Goal: Task Accomplishment & Management: Manage account settings

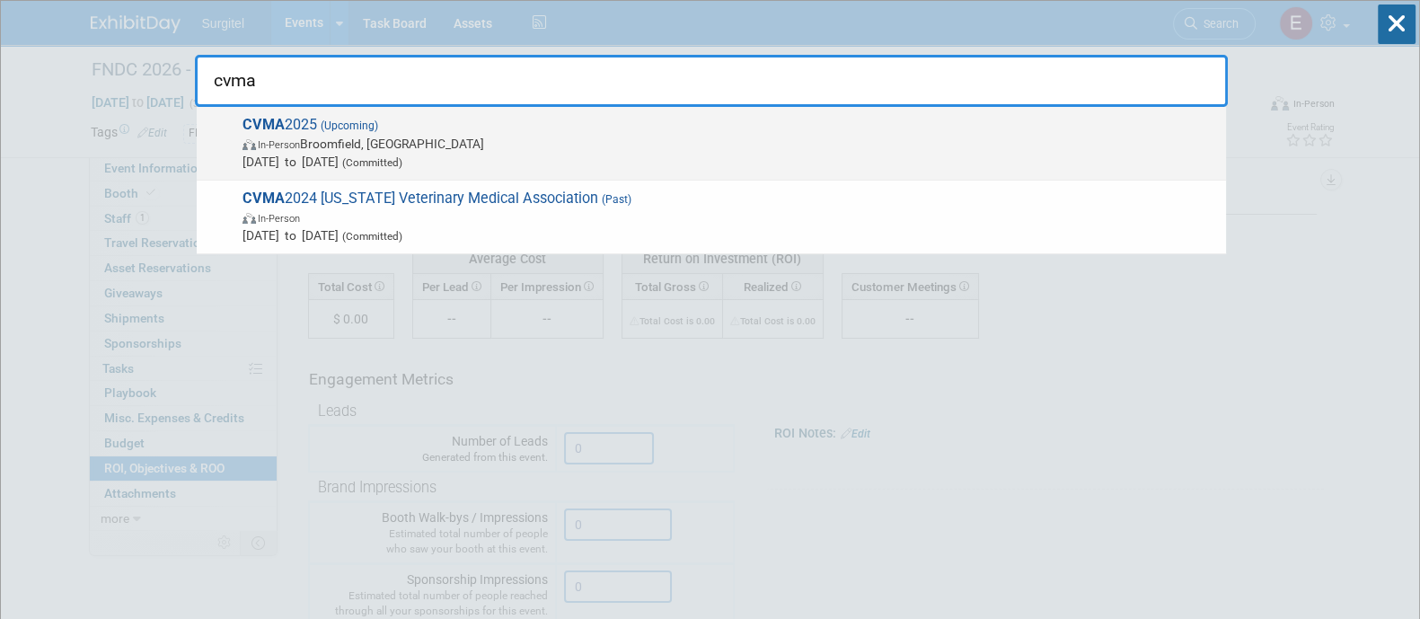
type input "cvma"
click at [786, 123] on span "CVMA 2025 (Upcoming) In-Person Broomfield, CO Sep 11, 2025 to Sep 14, 2025 (Com…" at bounding box center [727, 143] width 980 height 55
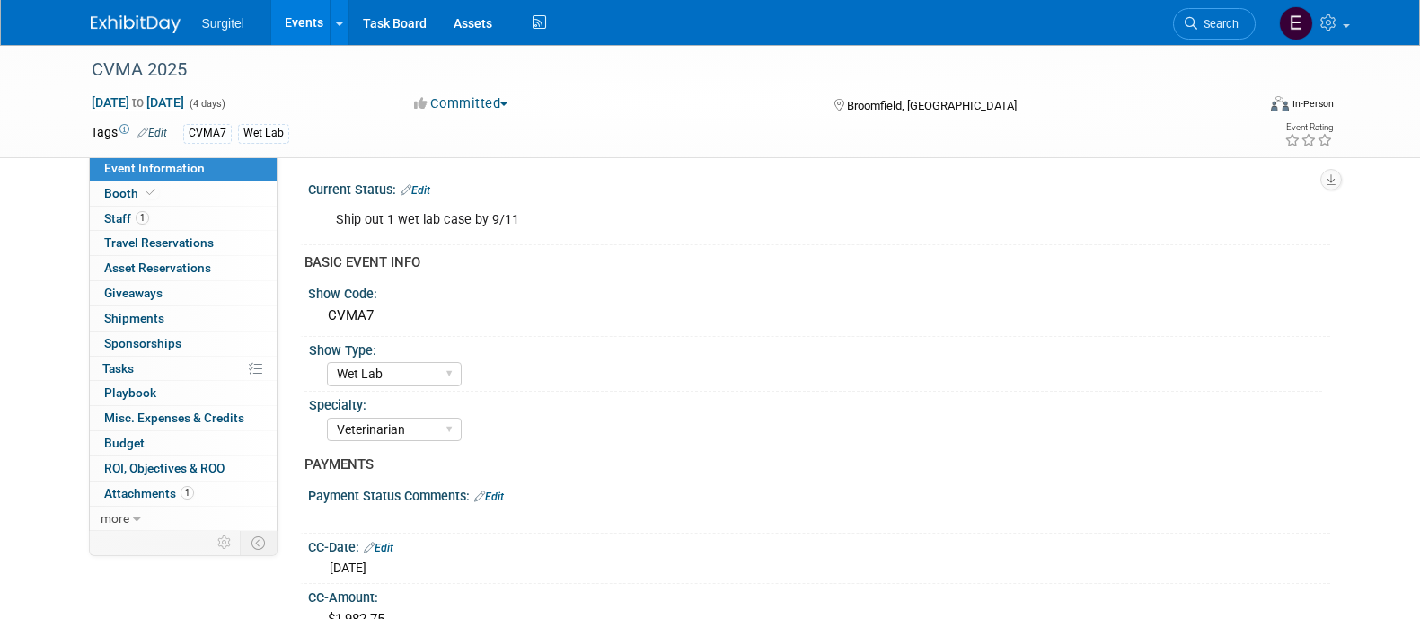
select select "Wet Lab"
select select "Veterinarian"
select select "Rewards - 12003"
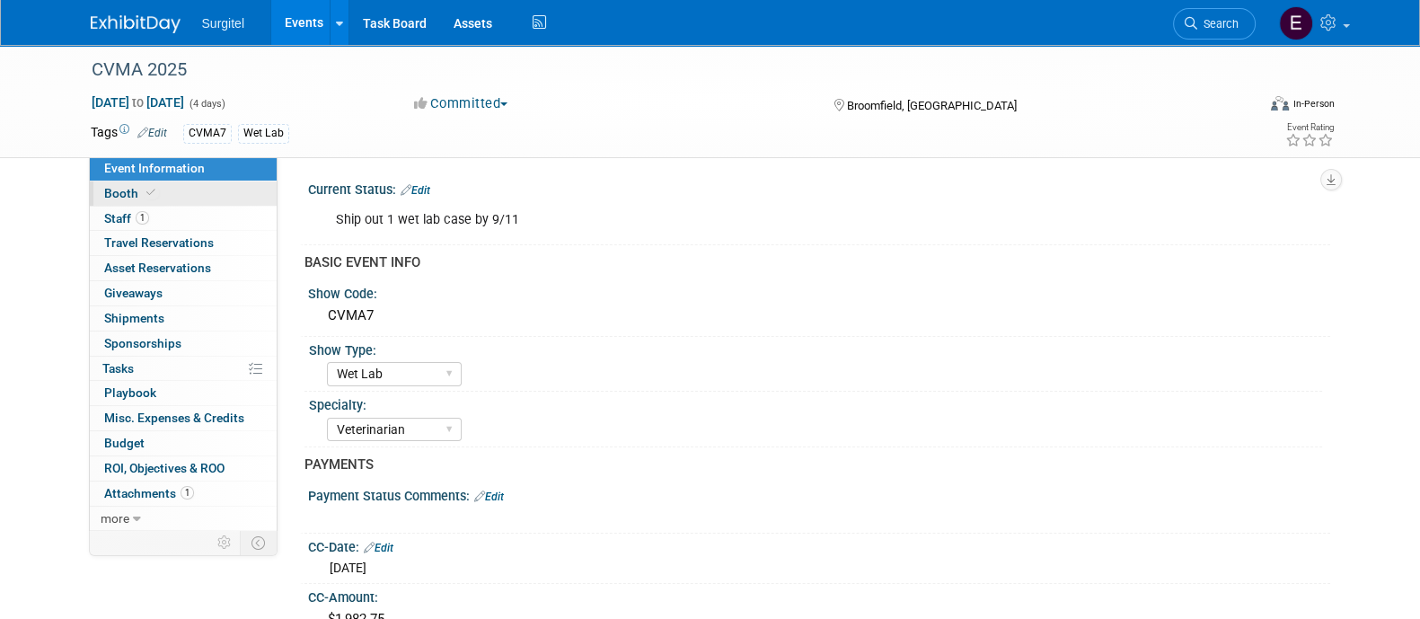
click at [128, 199] on span "Booth" at bounding box center [131, 193] width 55 height 14
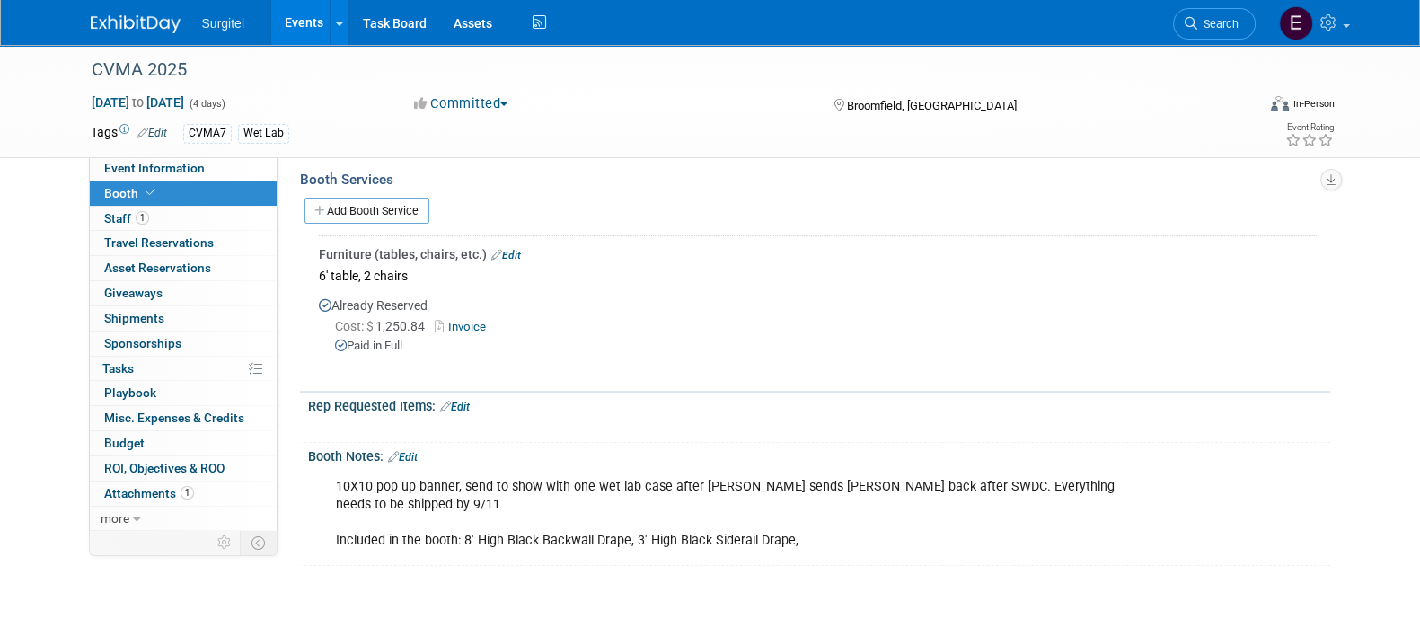
scroll to position [339, 0]
click at [418, 453] on link "Edit" at bounding box center [403, 459] width 30 height 13
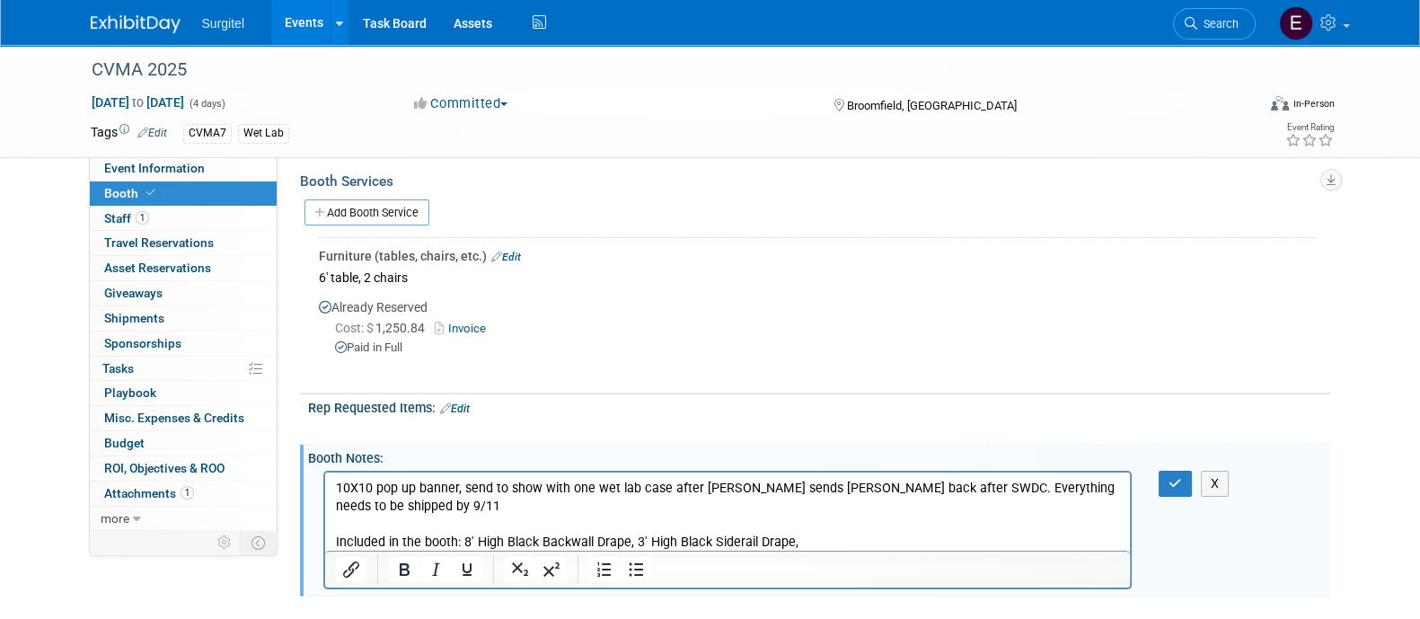
scroll to position [0, 0]
click at [1173, 489] on button "button" at bounding box center [1175, 484] width 33 height 26
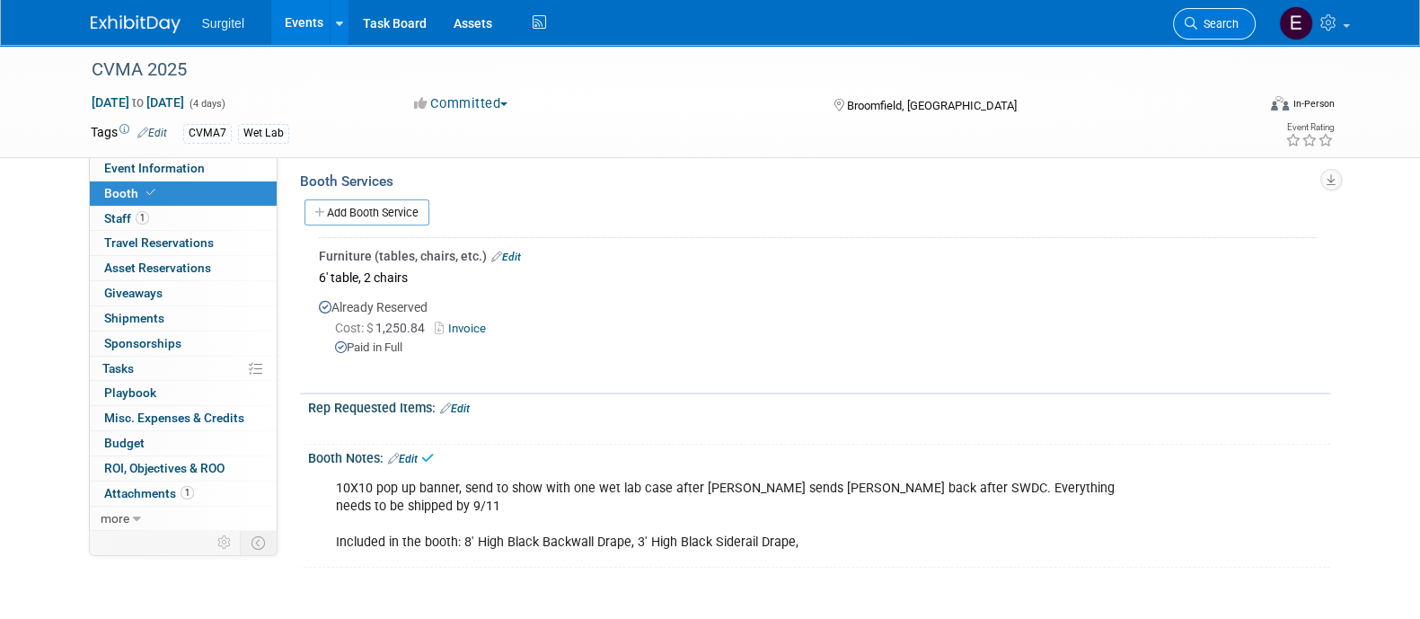
click at [1204, 21] on span "Search" at bounding box center [1217, 23] width 41 height 13
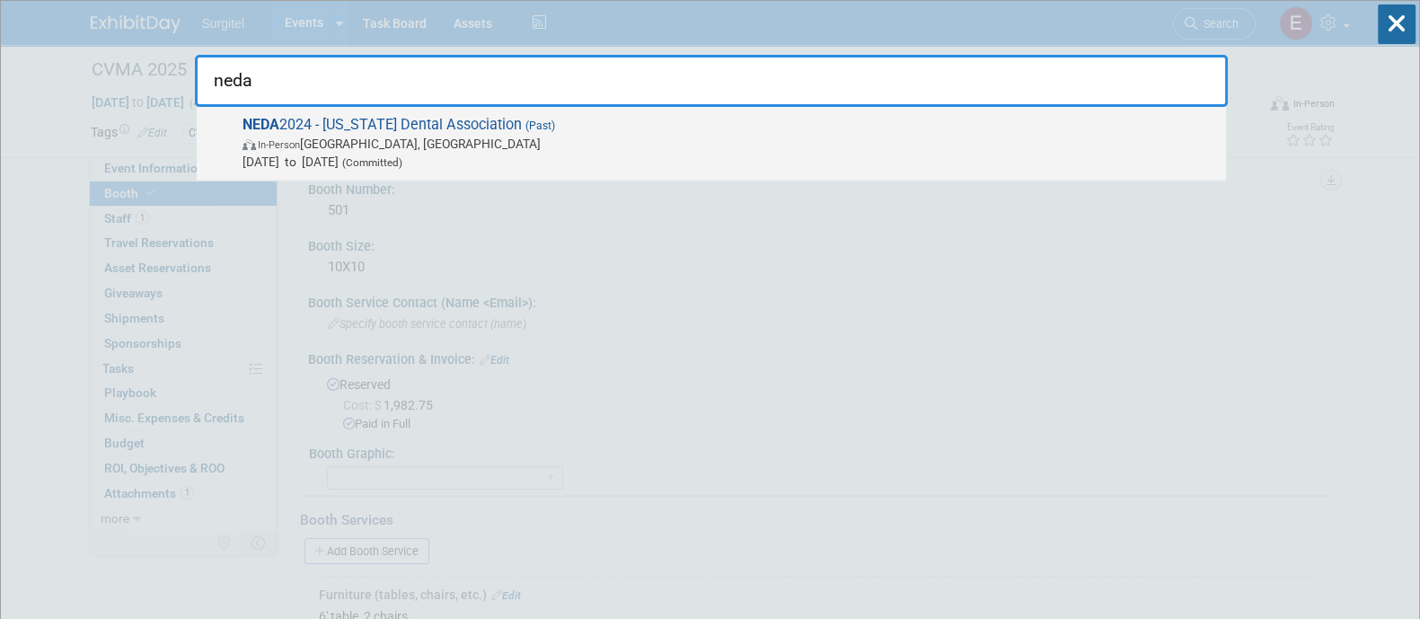
type input "neda"
click at [1057, 107] on div "NEDA 2024 - Nebraska Dental Association (Past) In-Person La Vista, NE Apr 12, 2…" at bounding box center [711, 144] width 1029 height 74
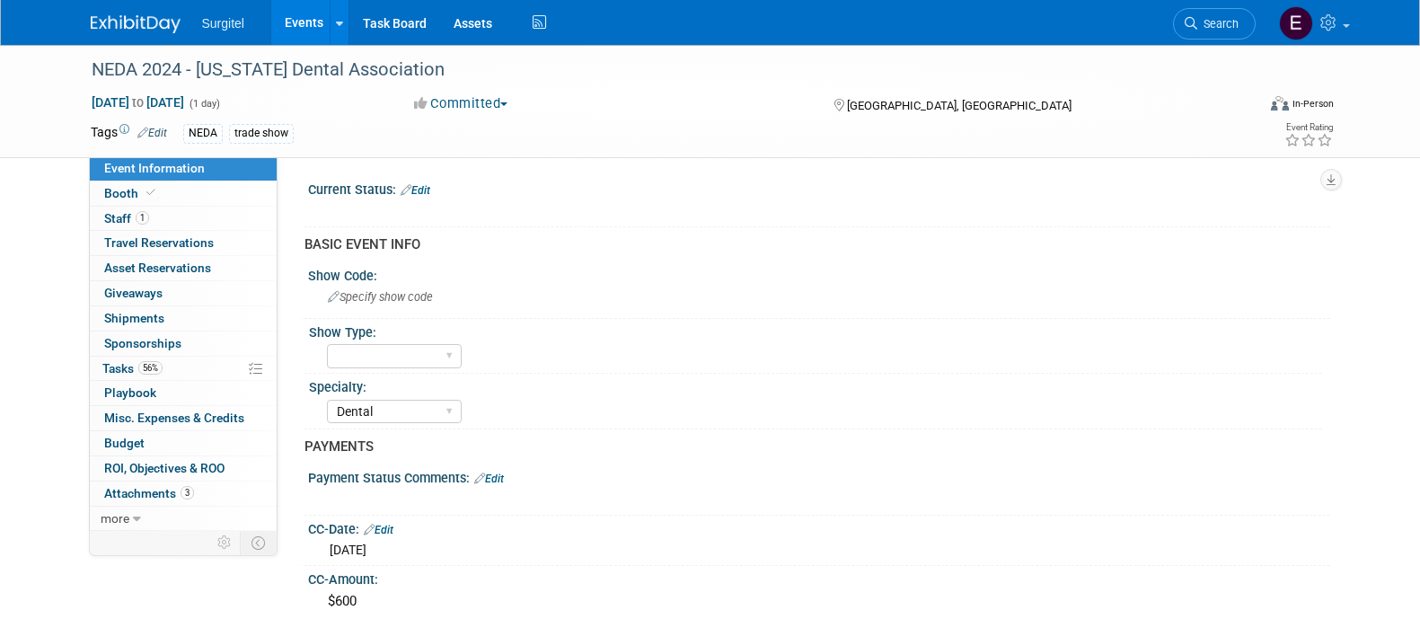
select select "Dental"
select select "Rewards - 12003"
select select "Yes"
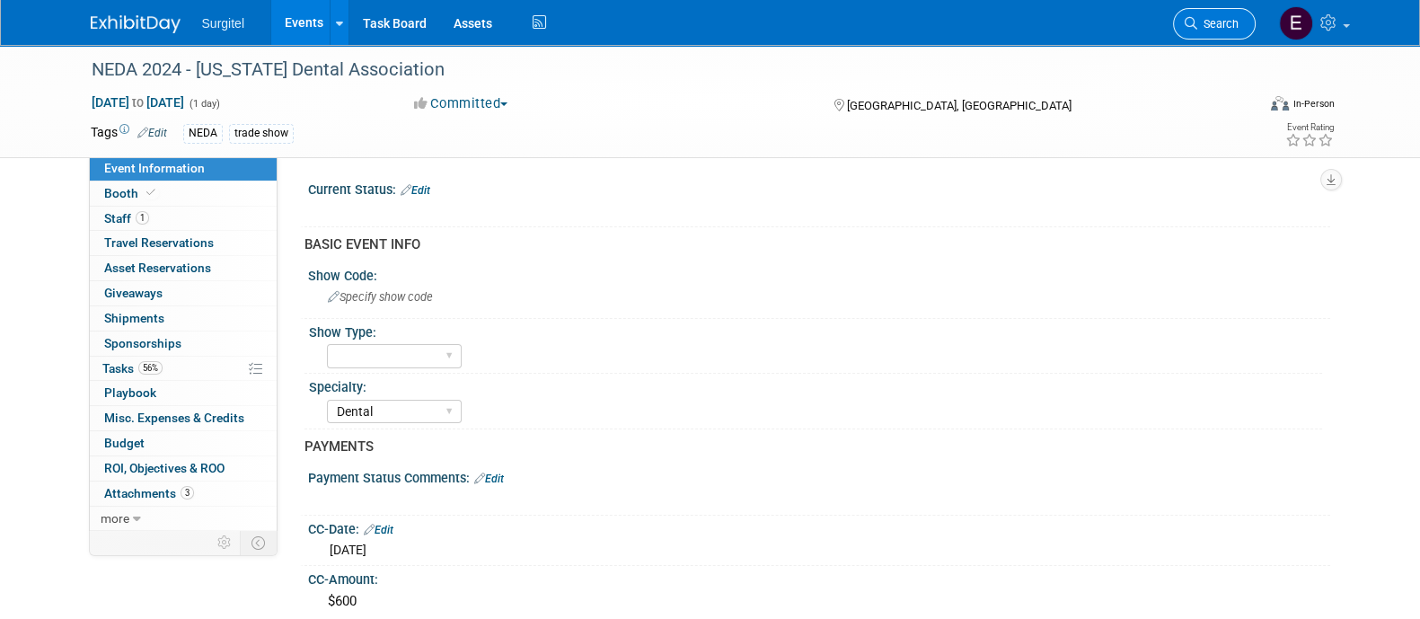
click at [1224, 31] on link "Search" at bounding box center [1214, 23] width 83 height 31
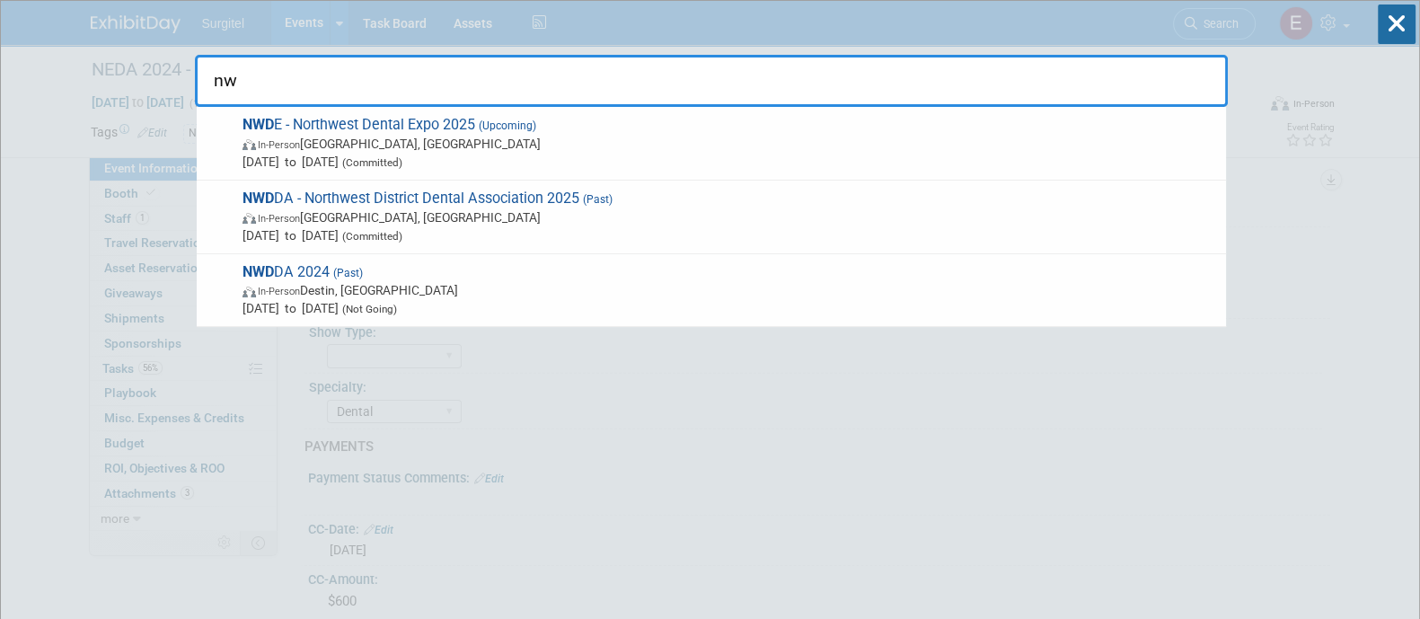
type input "n"
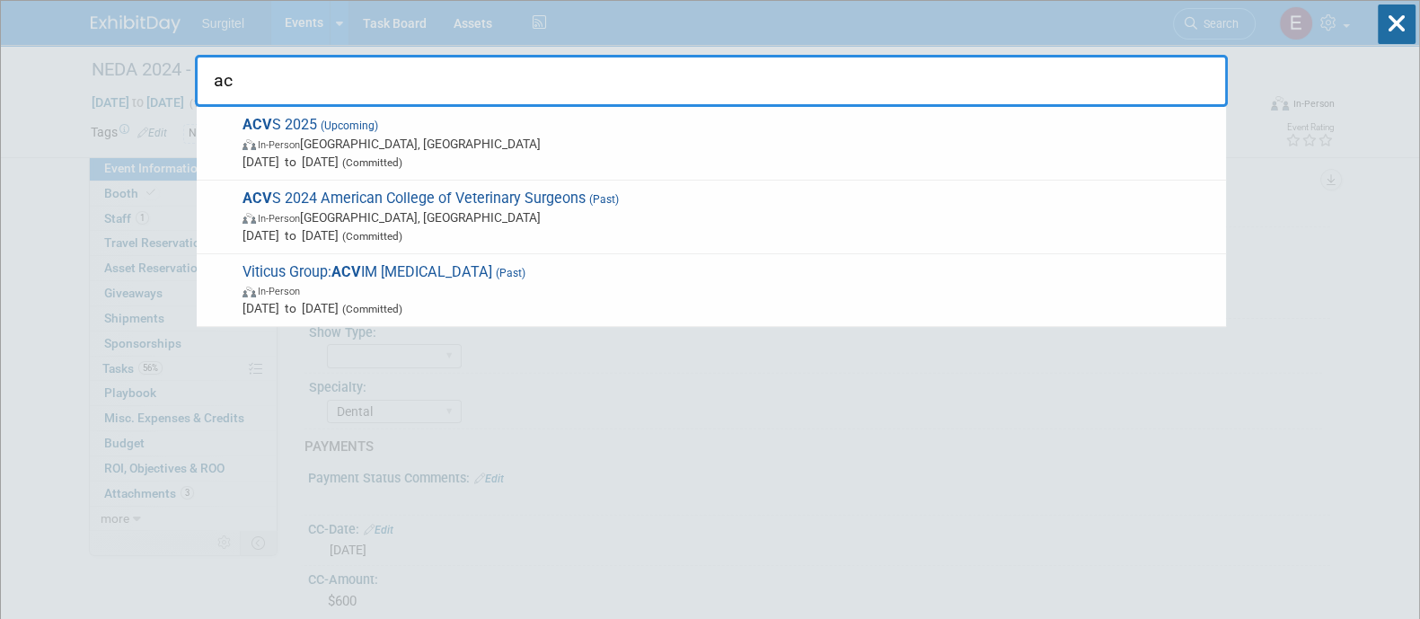
type input "a"
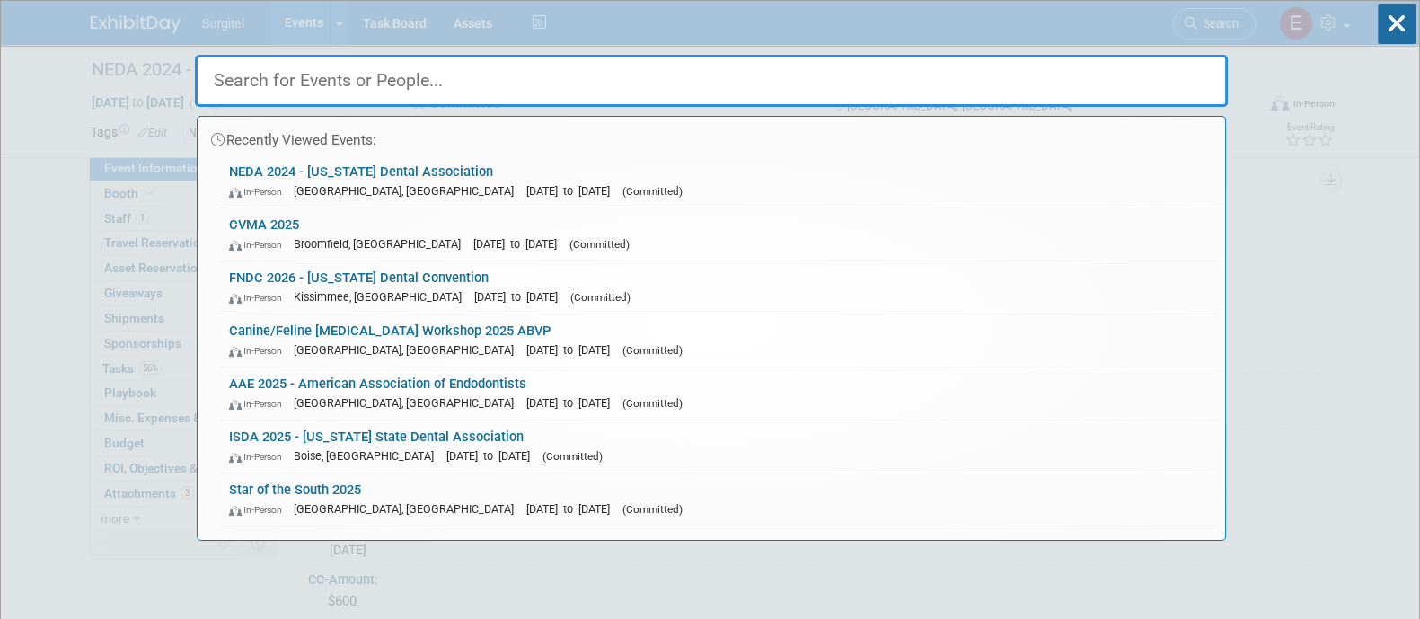
type input "a"
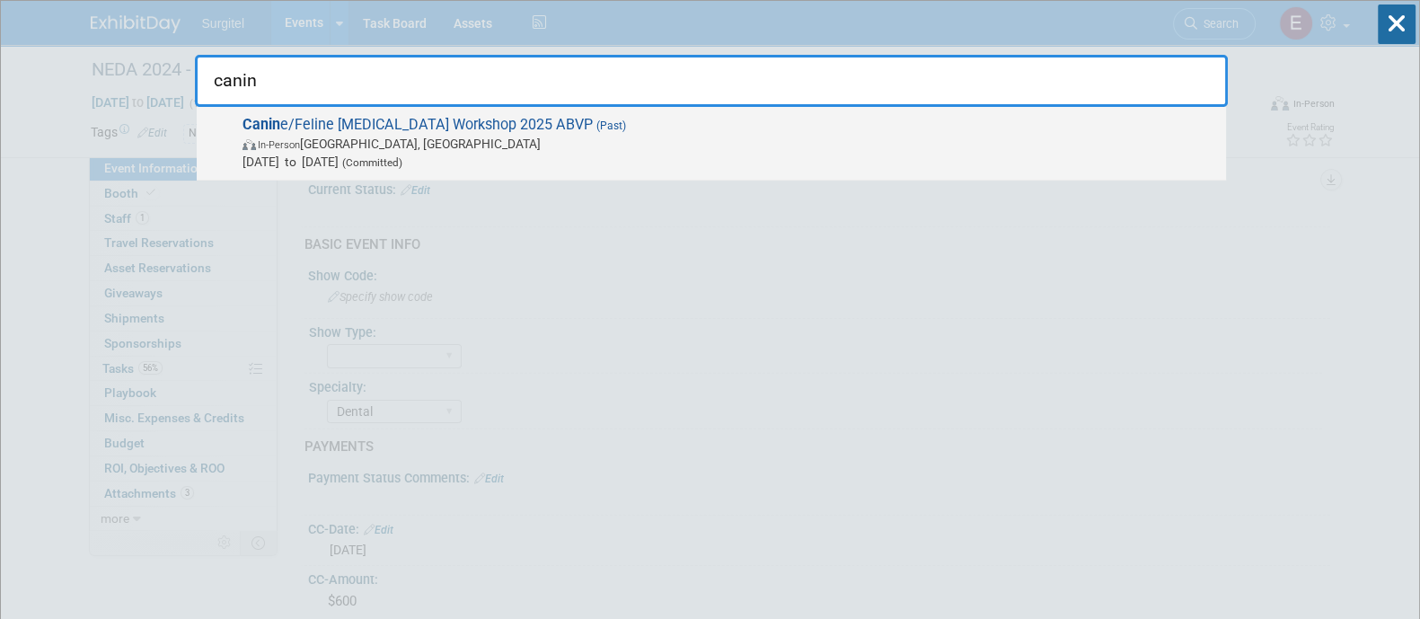
type input "canin"
click at [719, 144] on span "In-Person San Antonio, TX" at bounding box center [730, 144] width 975 height 18
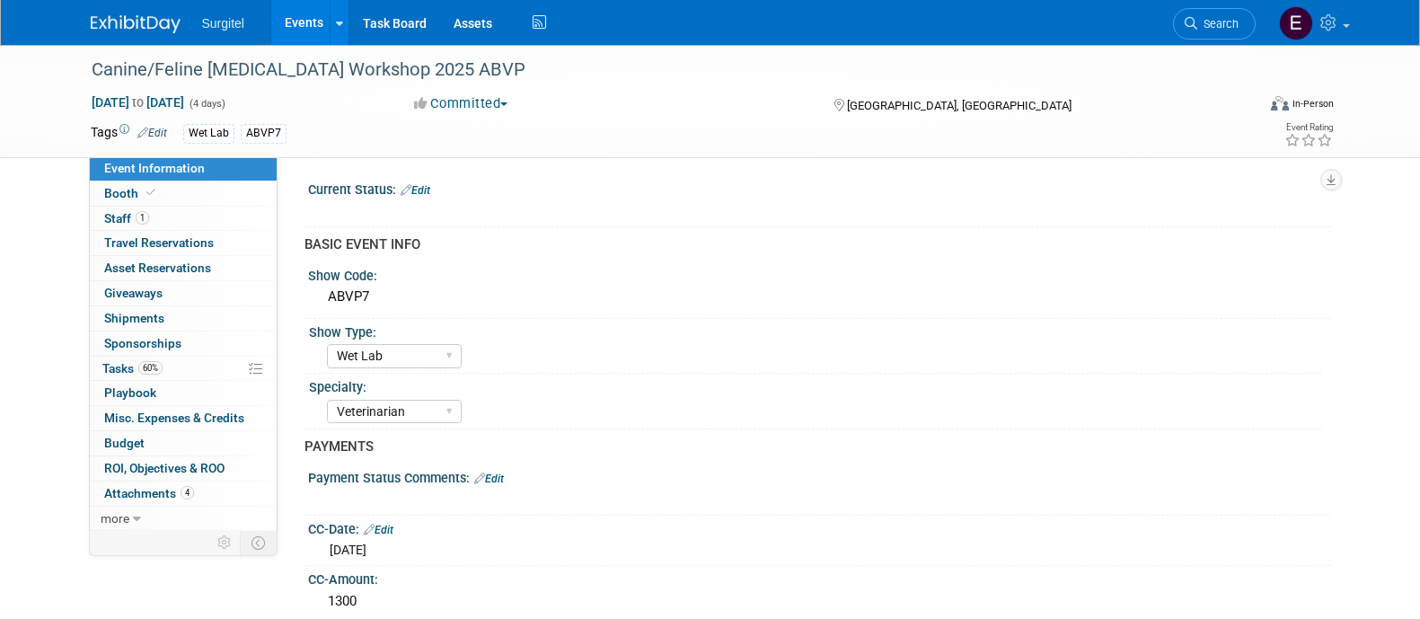
select select "Wet Lab"
select select "Veterinarian"
select select "Rewards - 12003"
select select "Yes"
select select "Undecided"
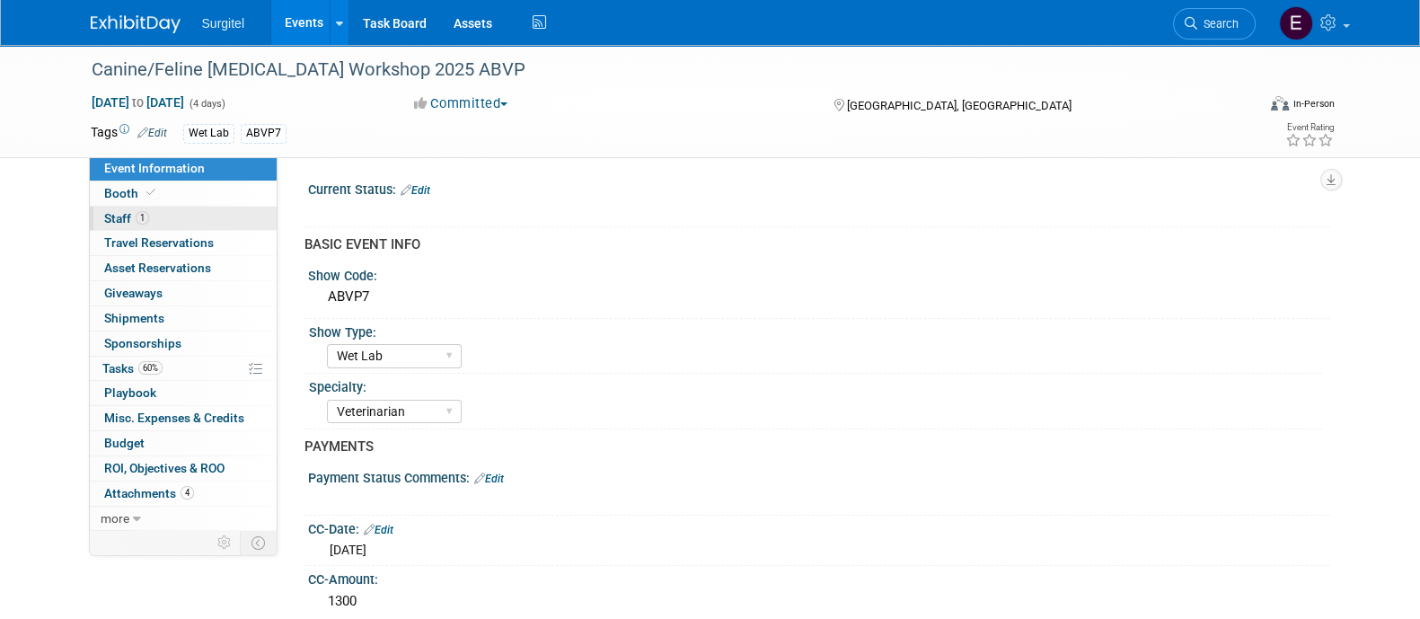
click at [206, 226] on link "1 Staff 1" at bounding box center [183, 219] width 187 height 24
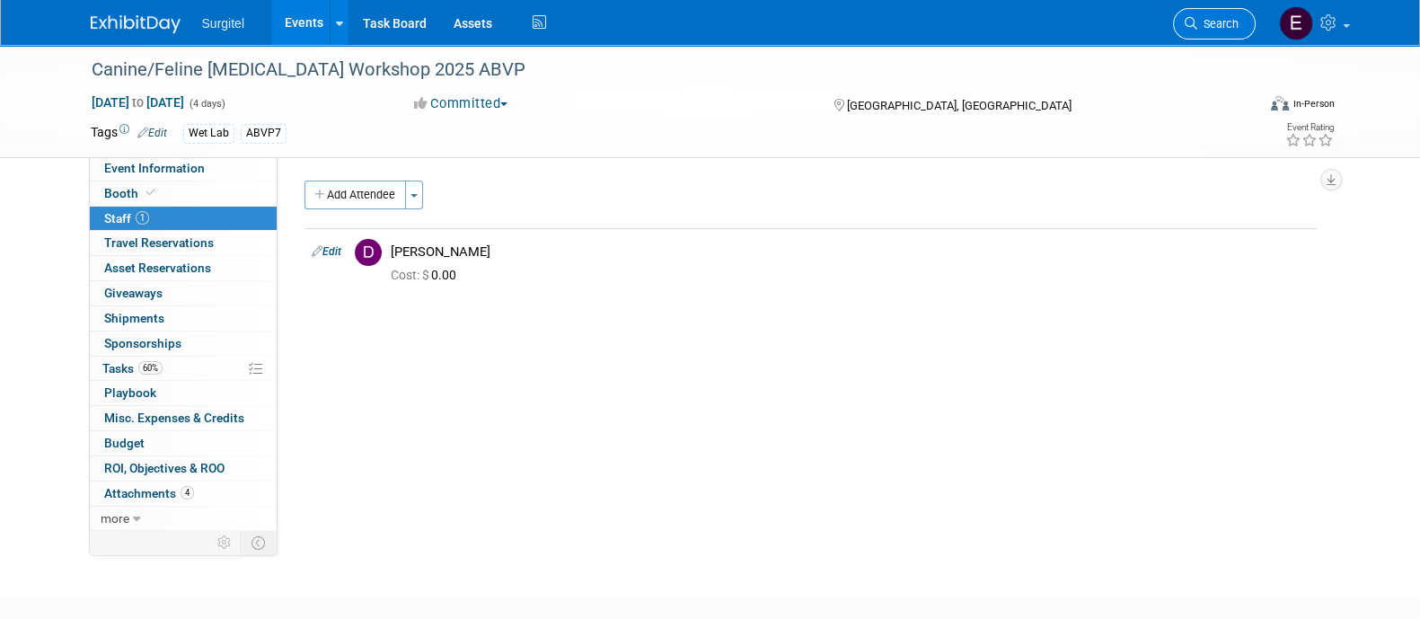
click at [1199, 21] on span "Search" at bounding box center [1217, 23] width 41 height 13
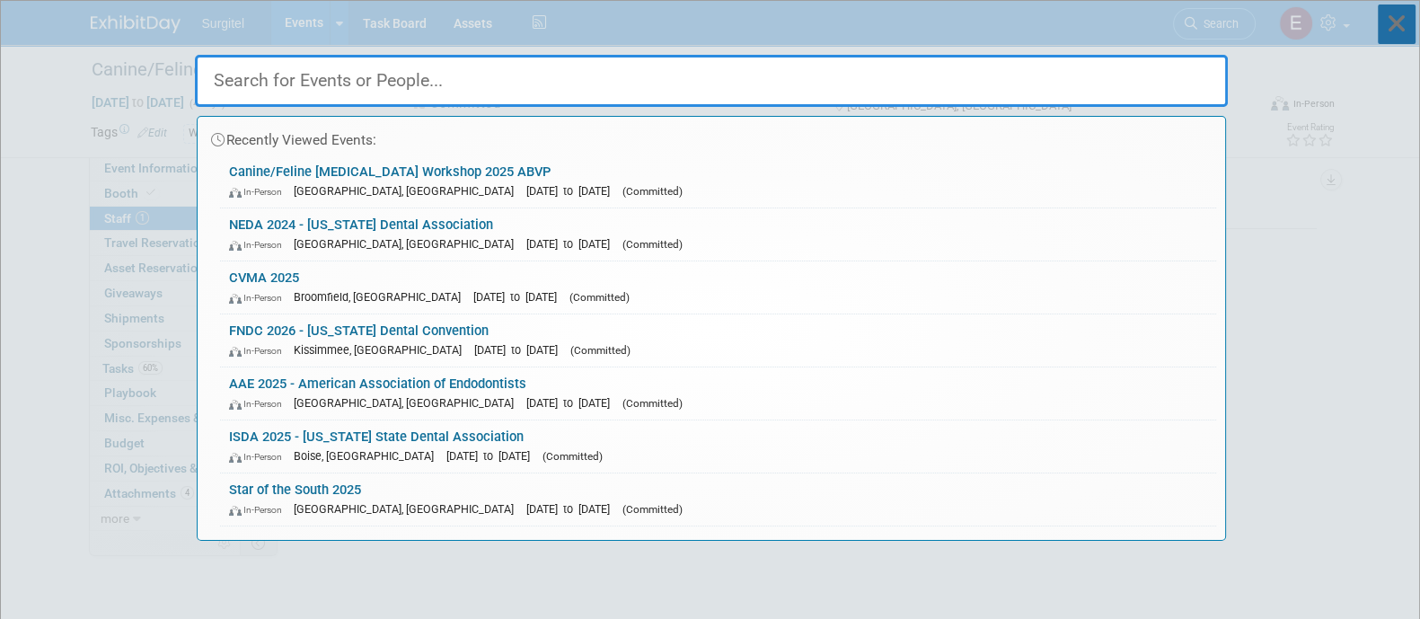
click at [1405, 28] on icon at bounding box center [1397, 24] width 38 height 40
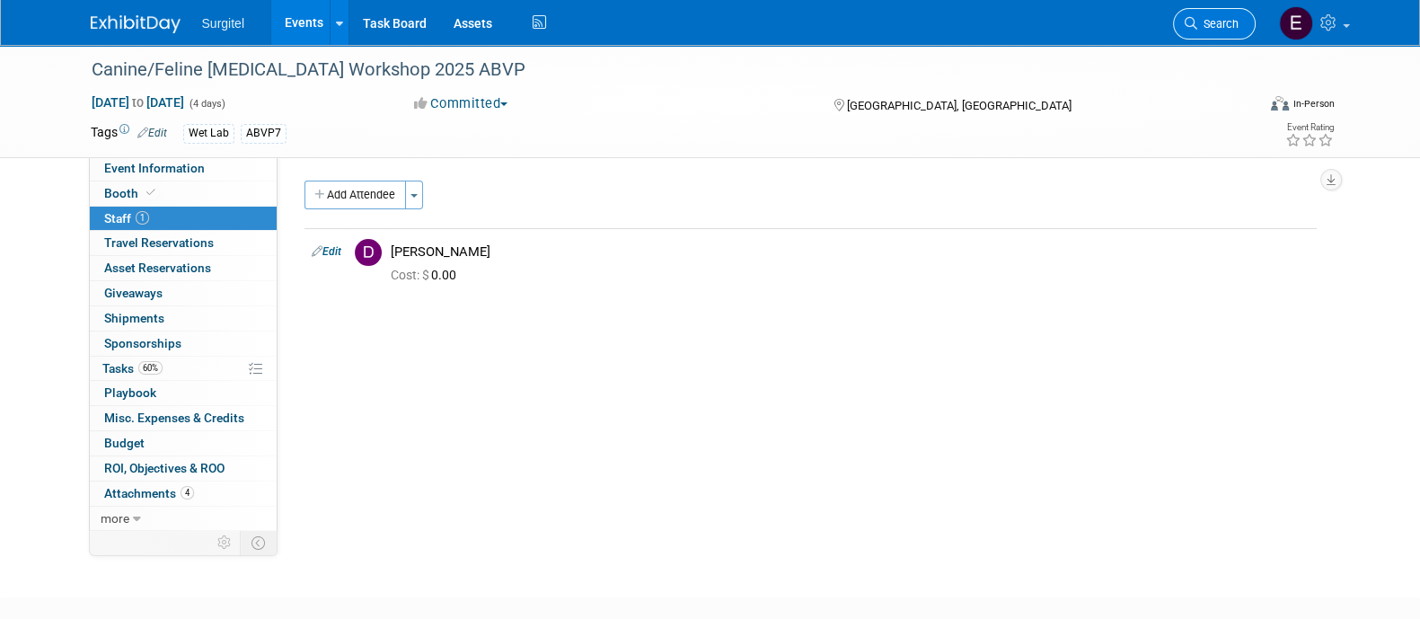
click at [1226, 25] on span "Search" at bounding box center [1217, 23] width 41 height 13
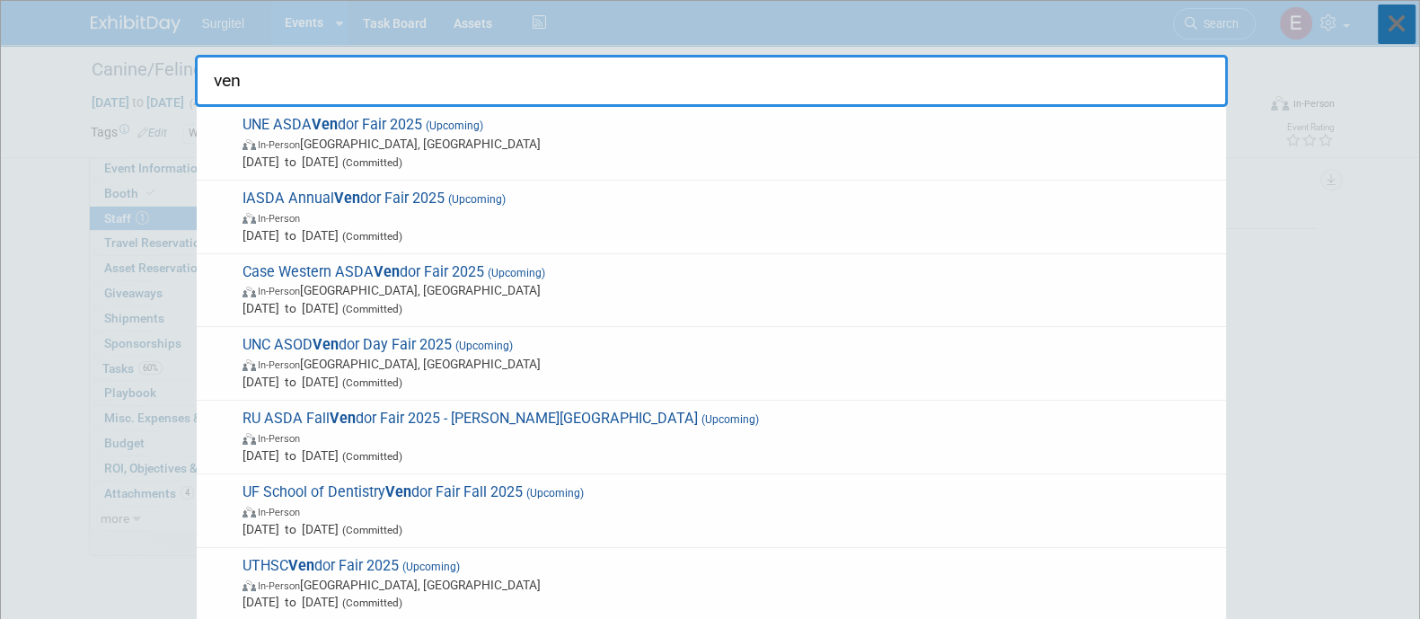
type input "ven"
click at [1406, 24] on icon at bounding box center [1397, 24] width 38 height 40
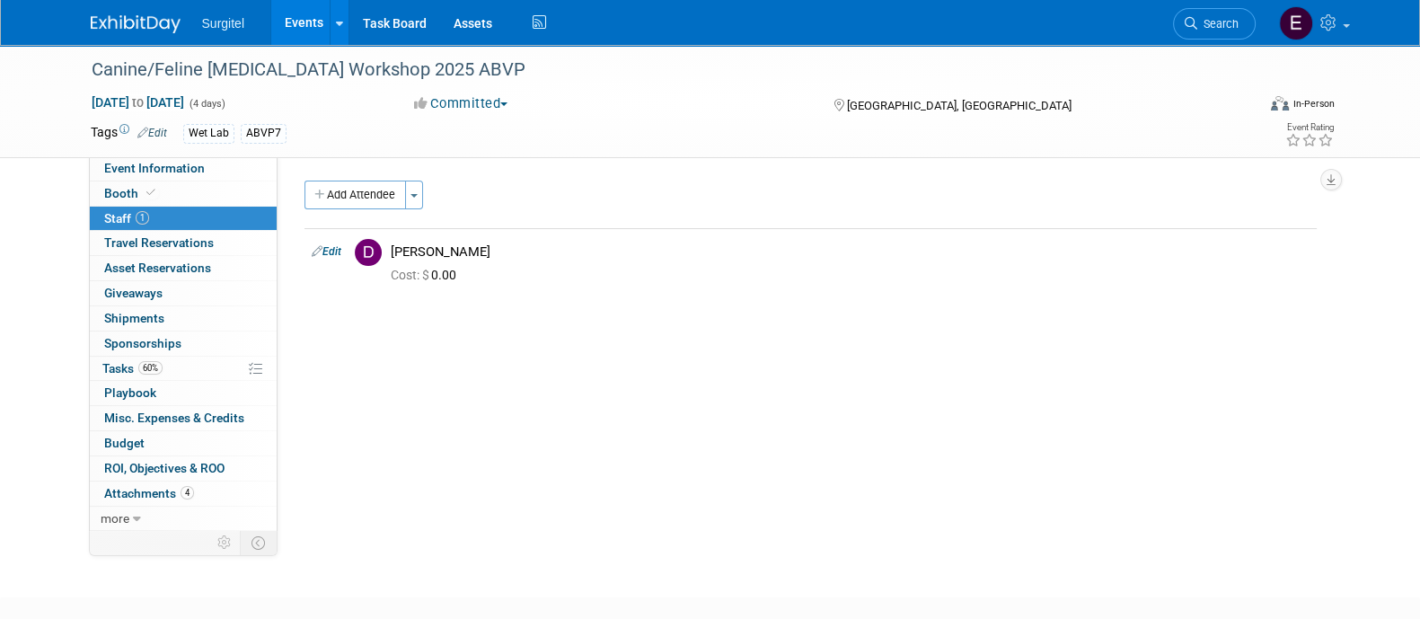
click at [299, 26] on link "Events" at bounding box center [304, 22] width 66 height 45
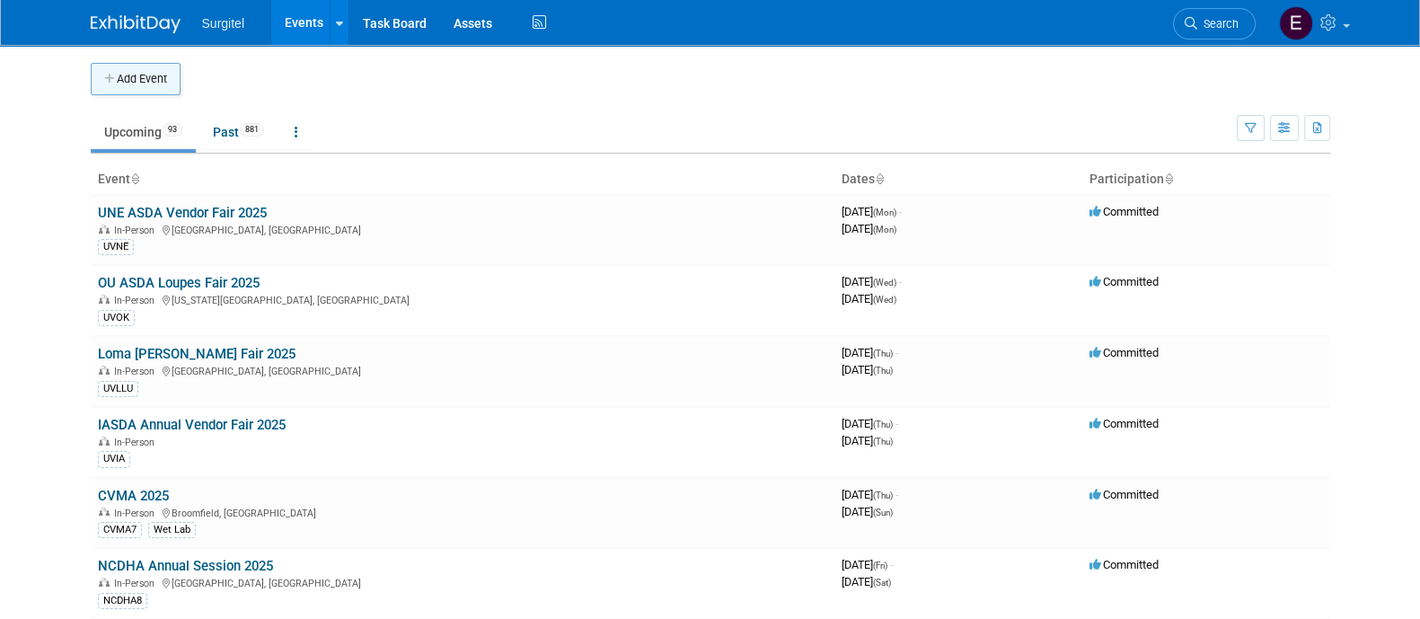
click at [163, 87] on button "Add Event" at bounding box center [136, 79] width 90 height 32
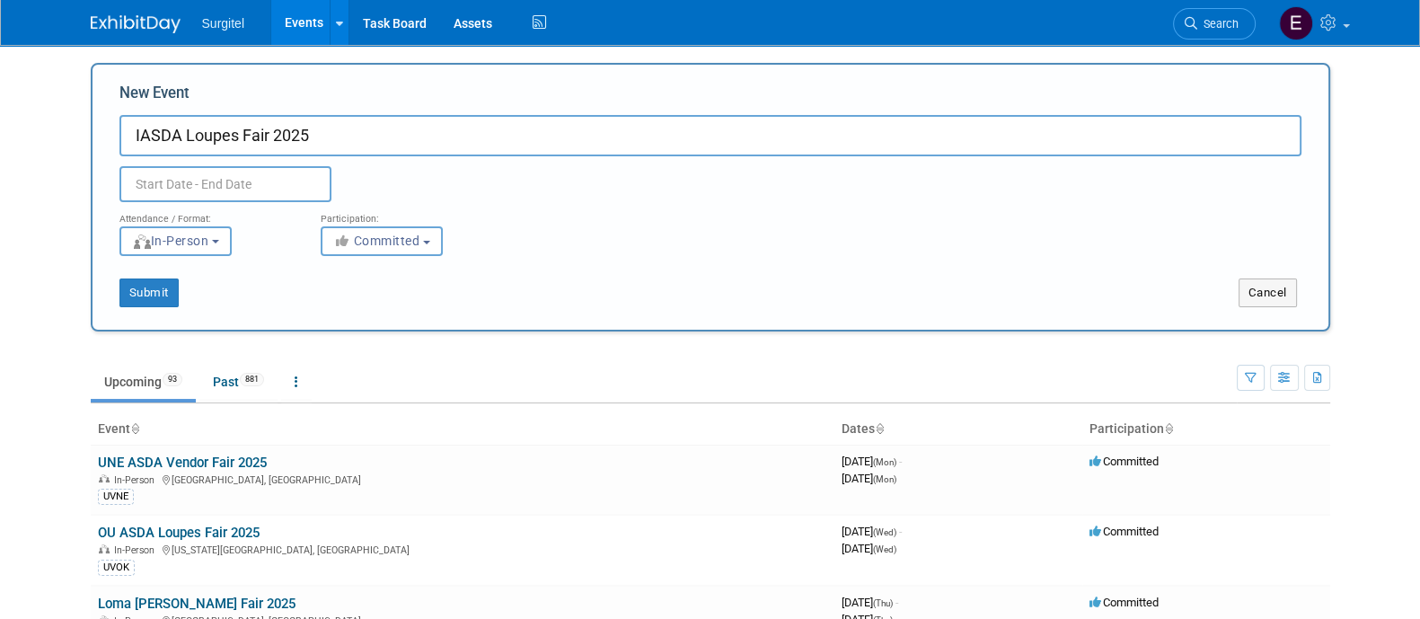
type input "IASDA Loupes Fair 2025"
click at [196, 198] on input "text" at bounding box center [225, 184] width 212 height 36
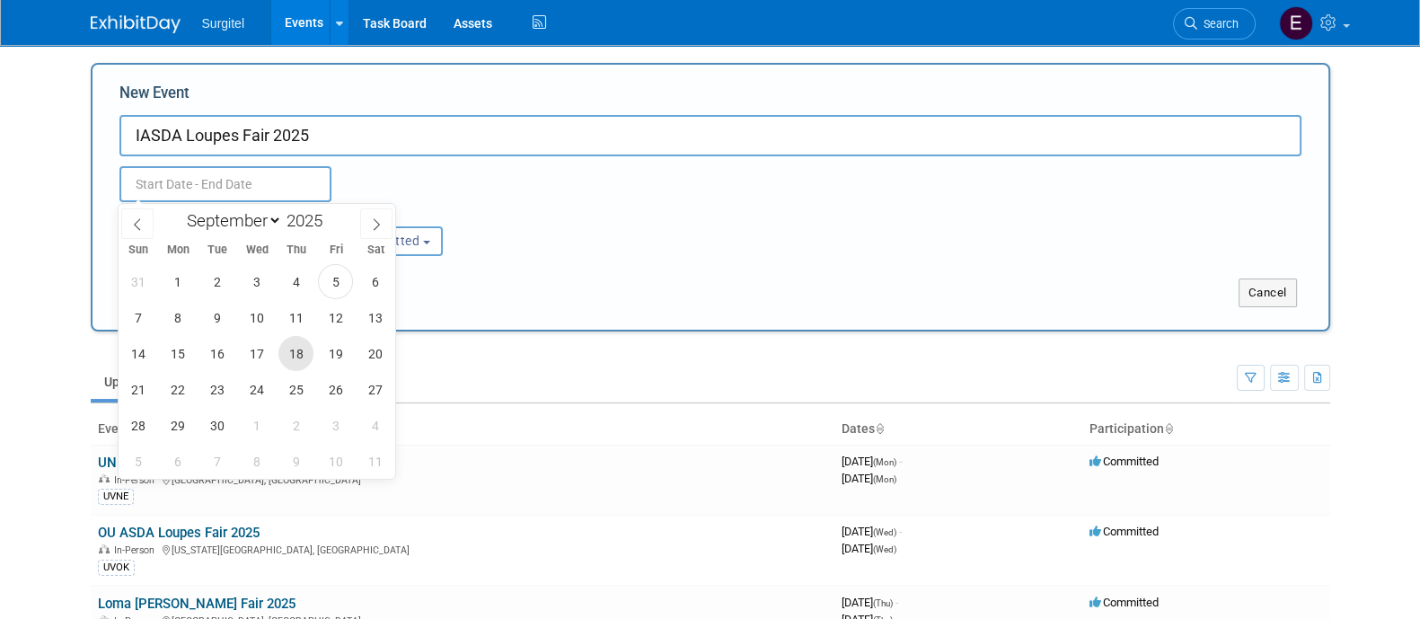
click at [295, 351] on span "18" at bounding box center [295, 353] width 35 height 35
type input "Sep 18, 2025 to Sep 18, 2025"
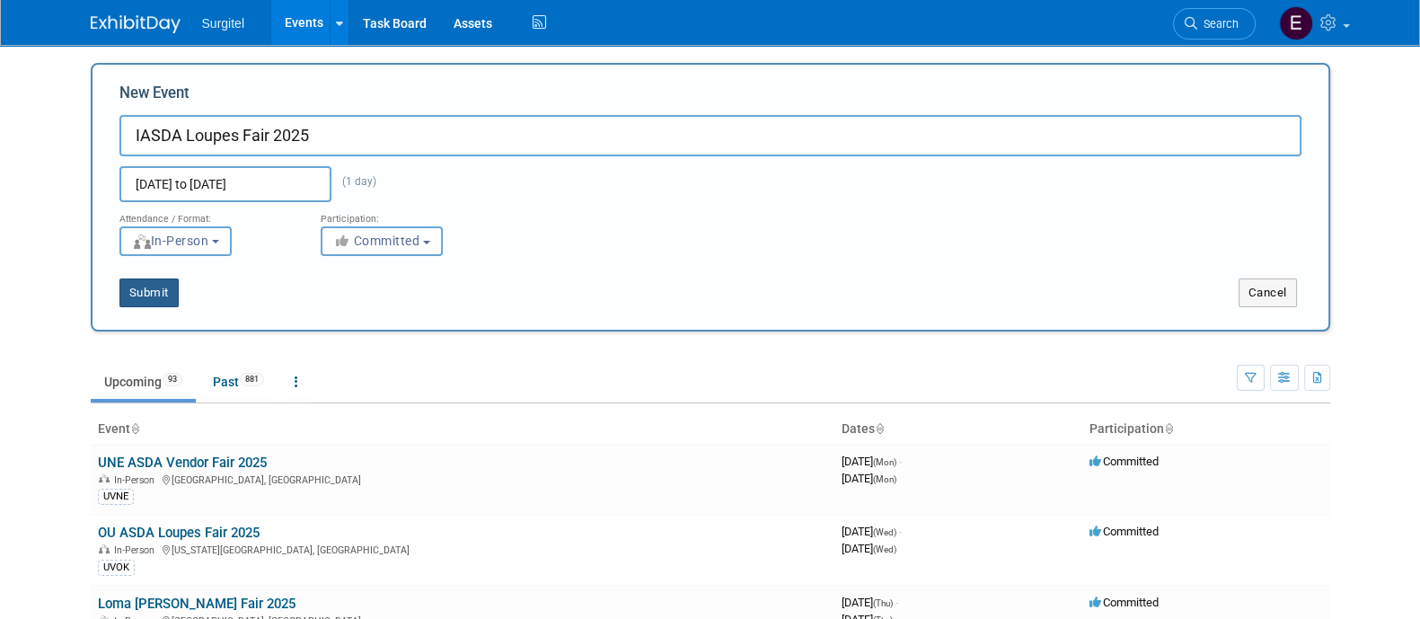
click at [138, 278] on button "Submit" at bounding box center [148, 292] width 59 height 29
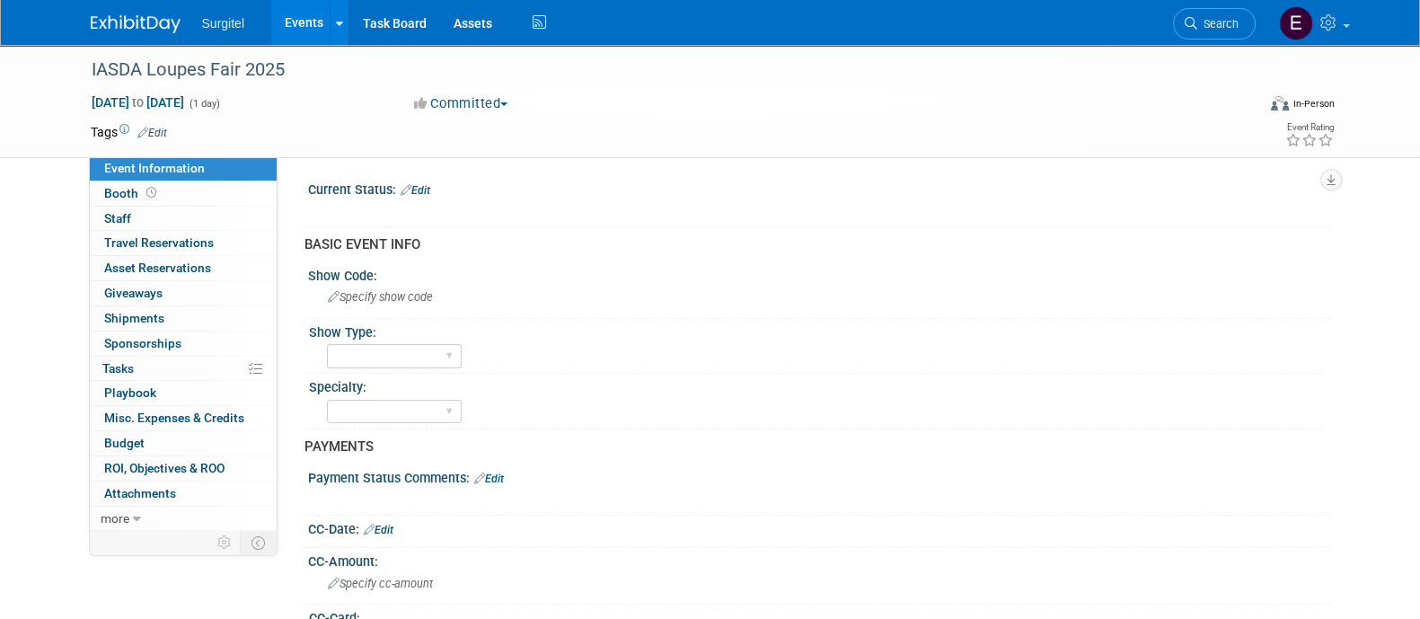
click at [151, 127] on link "Edit" at bounding box center [152, 133] width 30 height 13
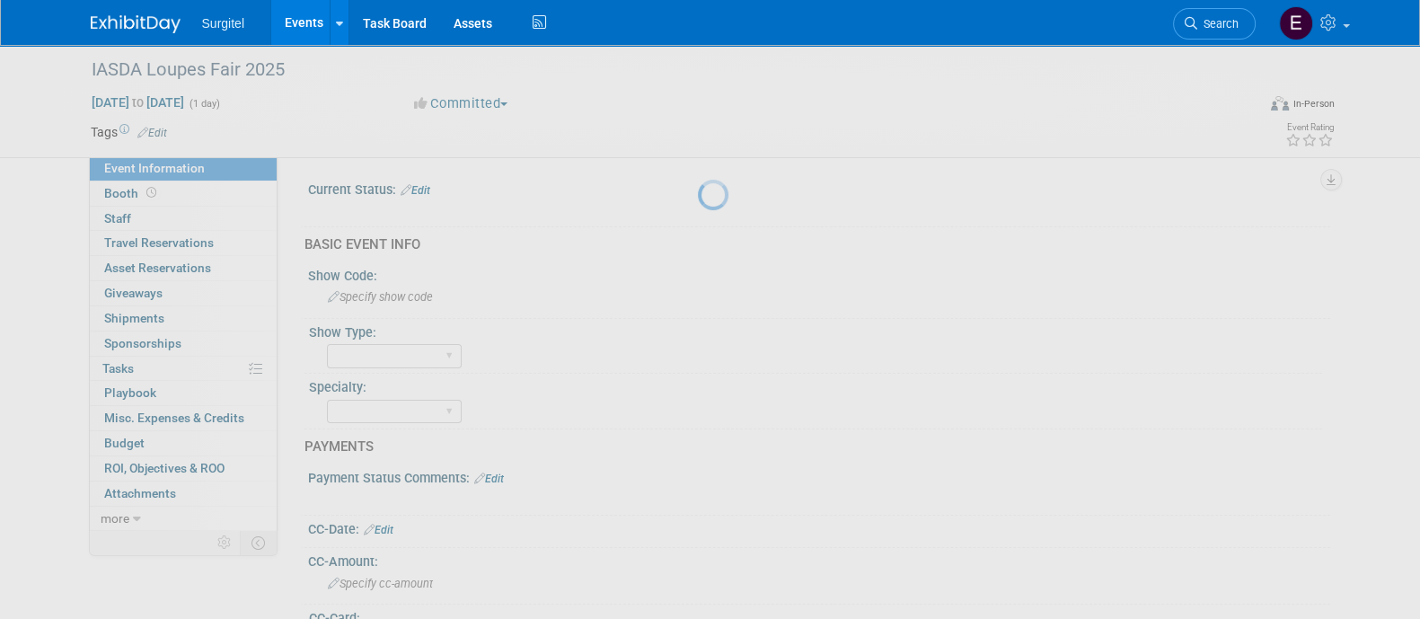
click at [698, 137] on div at bounding box center [710, 309] width 25 height 619
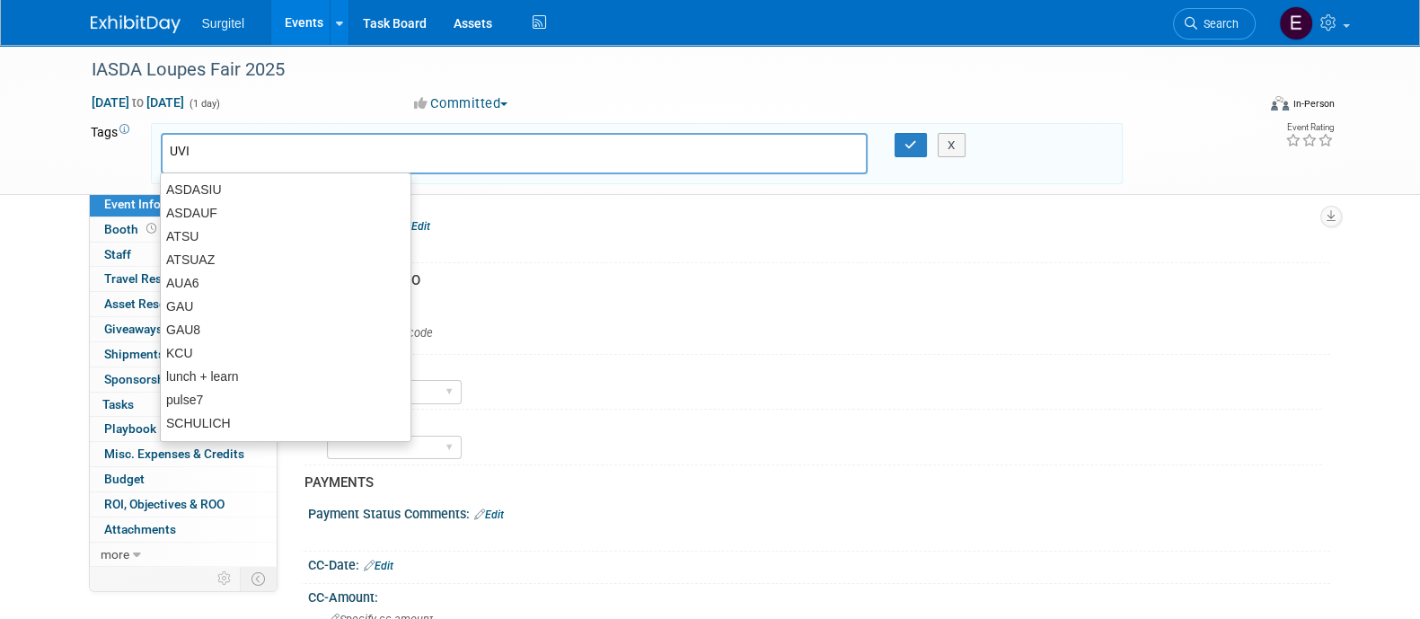
type input "UVIA"
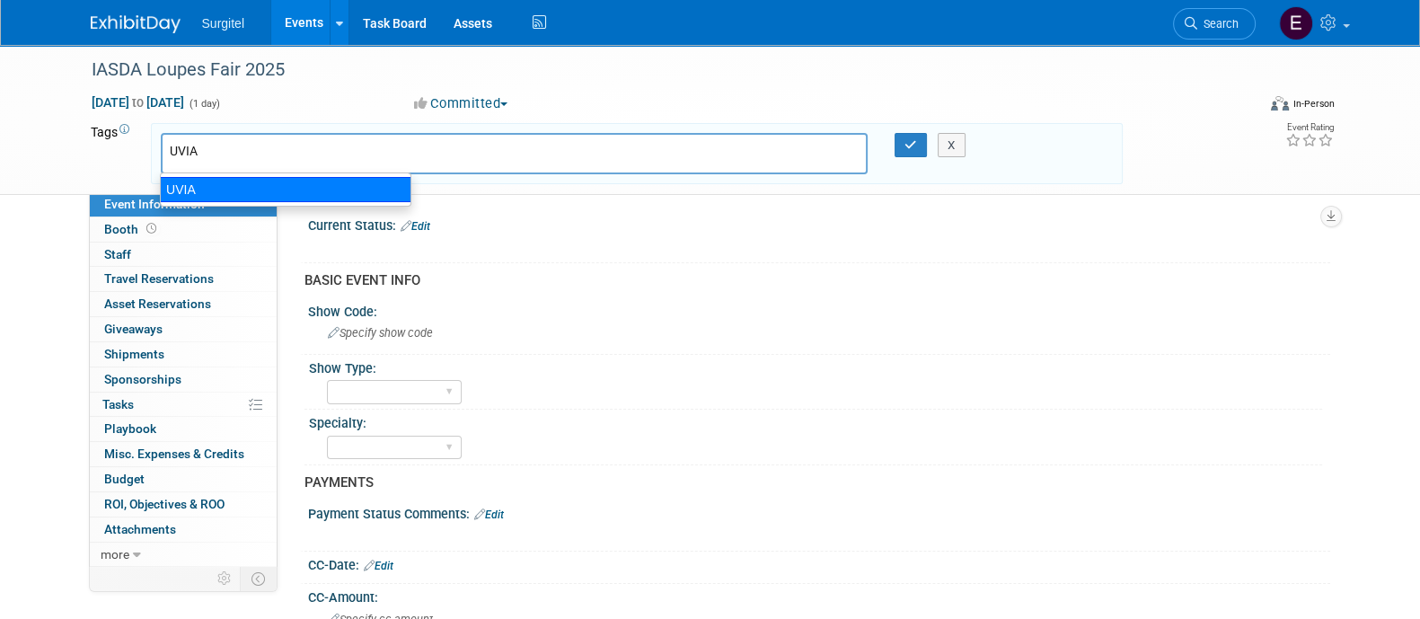
click at [214, 195] on div "UVIA" at bounding box center [286, 189] width 252 height 25
type input "UVIA"
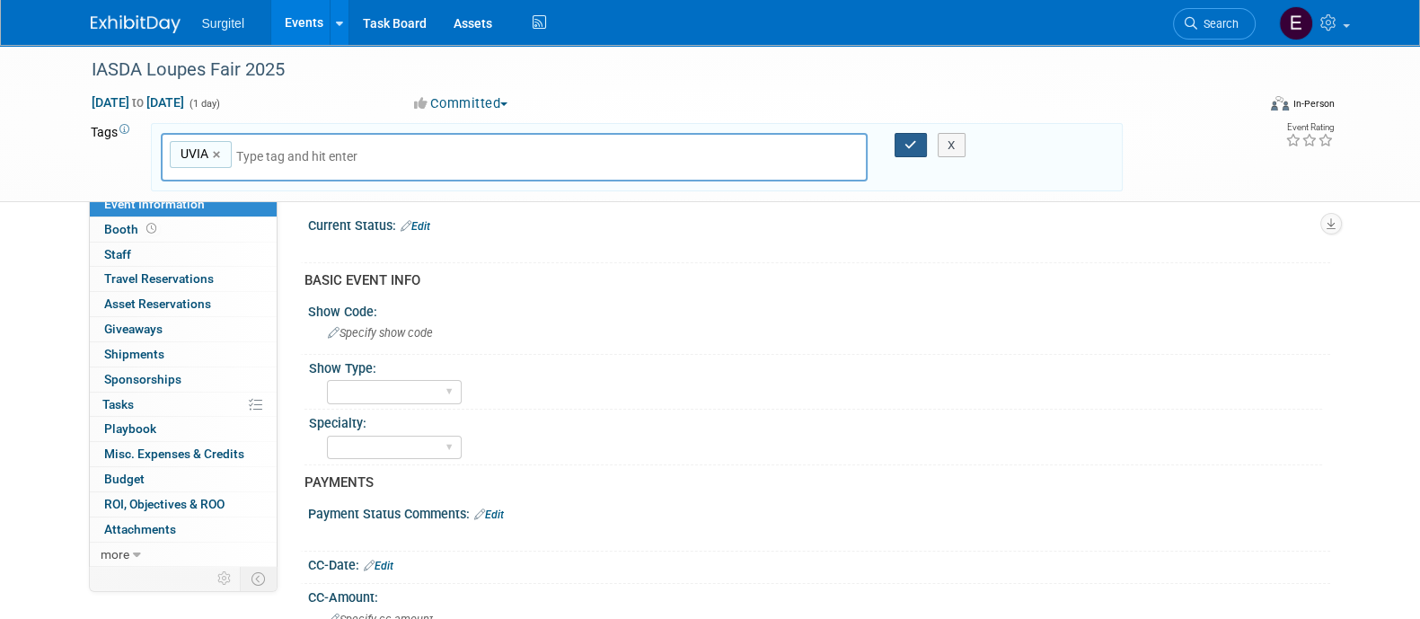
click at [899, 147] on button "button" at bounding box center [911, 145] width 32 height 25
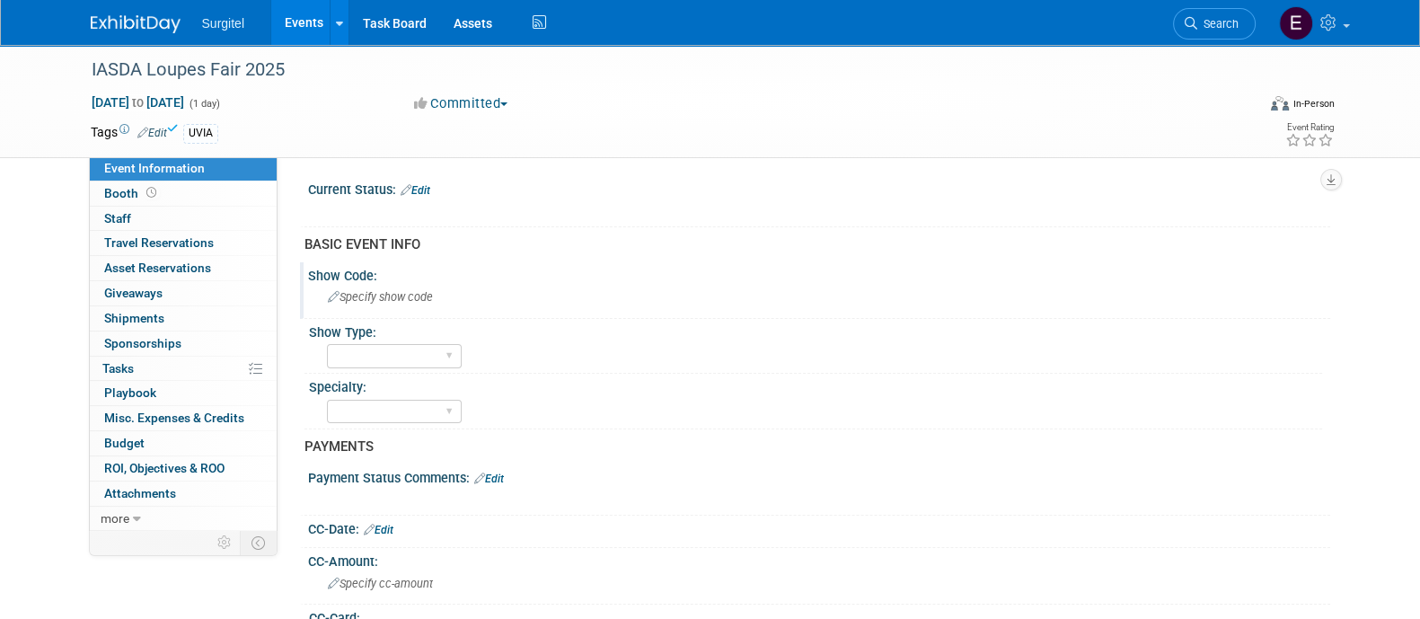
click at [364, 307] on div "Specify show code" at bounding box center [819, 297] width 995 height 28
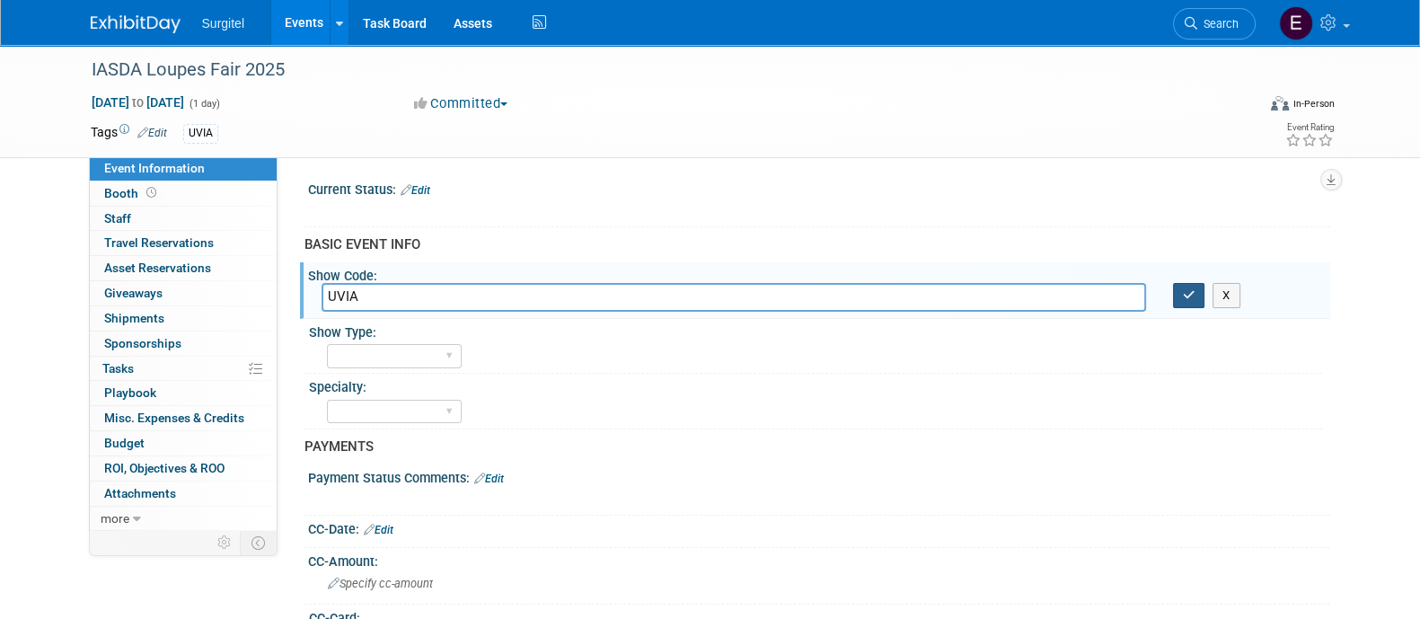
type input "UVIA"
click at [1178, 303] on button "button" at bounding box center [1189, 295] width 32 height 25
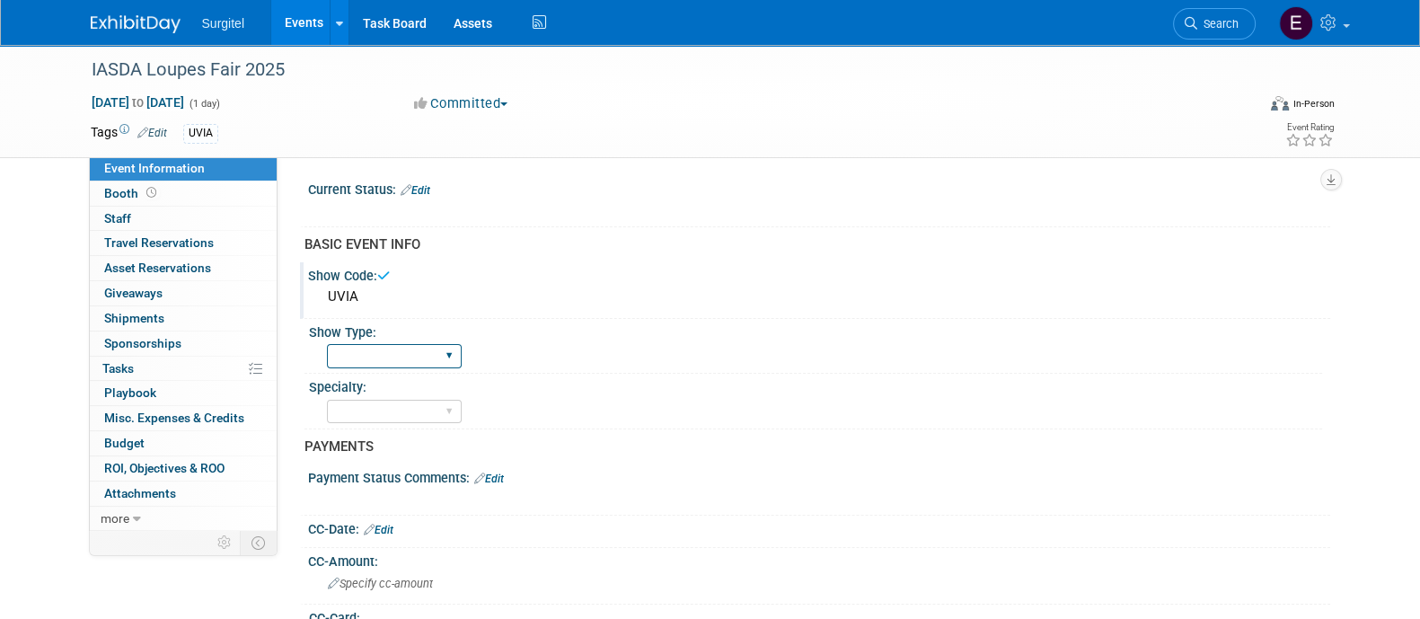
click at [411, 359] on select "School Show Trade Show Wet Lab CE Course Lunch and Learn" at bounding box center [394, 356] width 135 height 24
select select "School Show"
click at [327, 344] on select "School Show Trade Show Wet Lab CE Course Lunch and Learn" at bounding box center [394, 356] width 135 height 24
click at [412, 405] on select "Dental Hygiene Medical Veterinarian Other" at bounding box center [394, 412] width 135 height 24
select select "Dental"
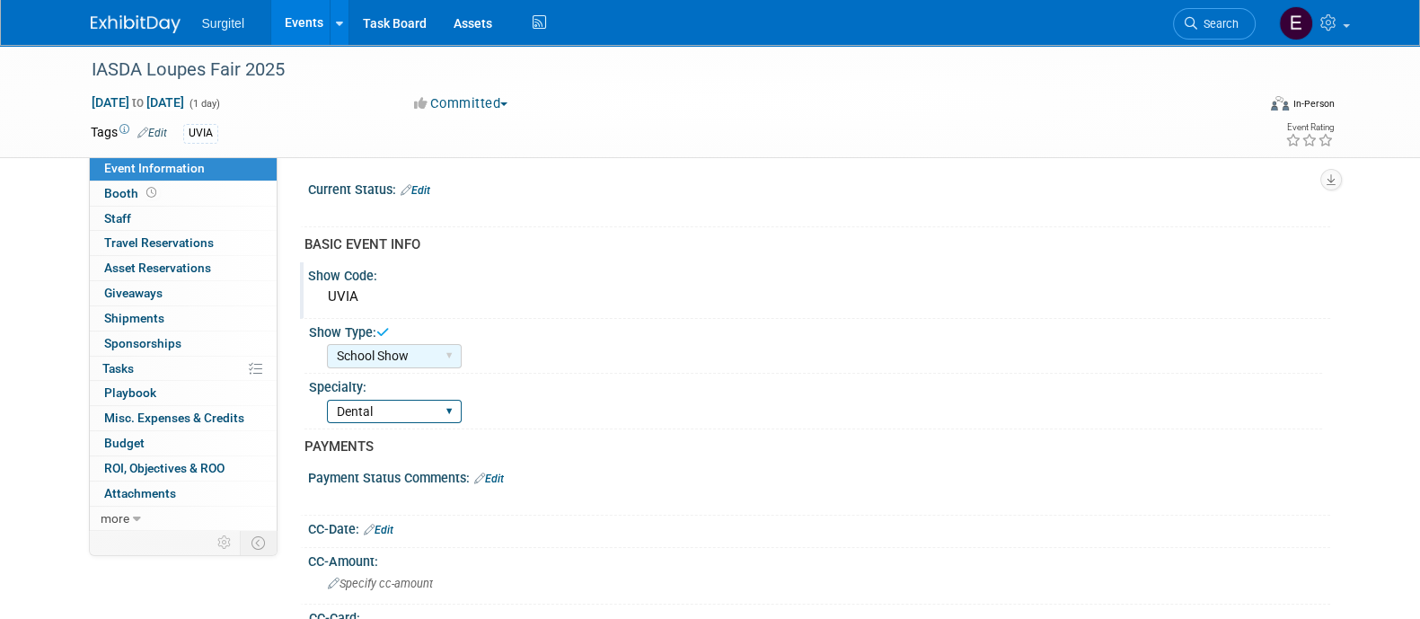
click at [327, 400] on select "Dental Hygiene Medical Veterinarian Other" at bounding box center [394, 412] width 135 height 24
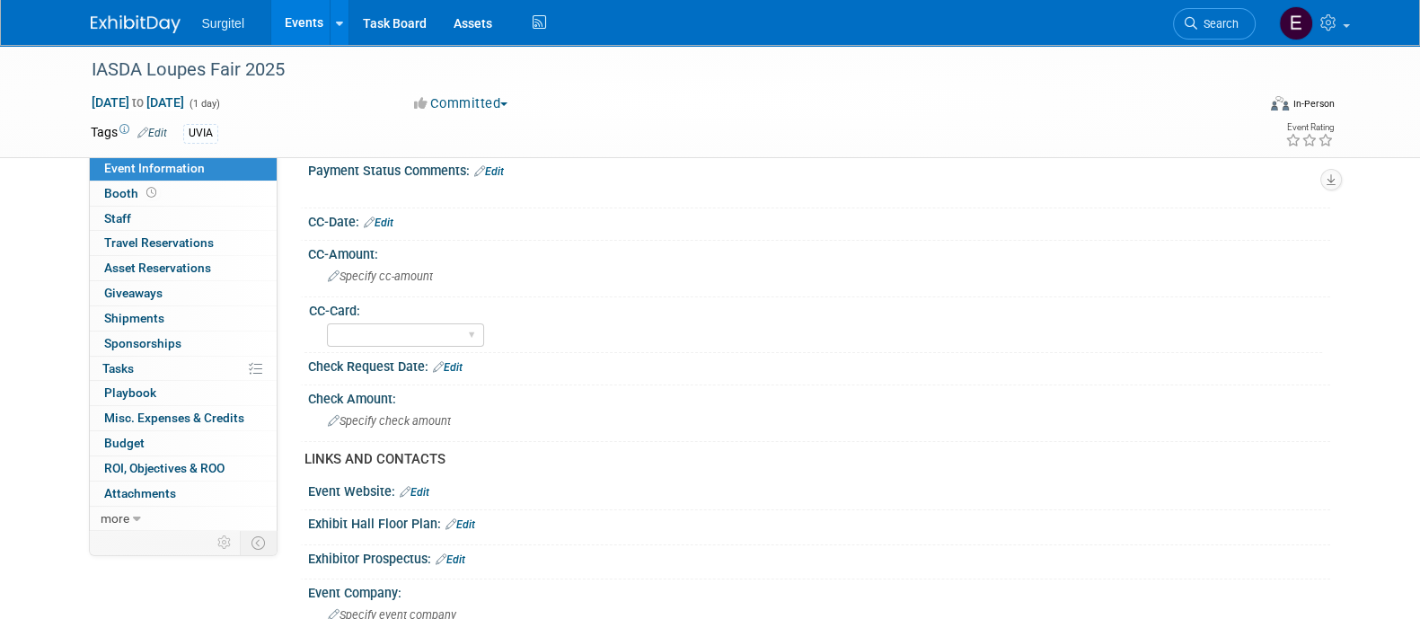
scroll to position [310, 0]
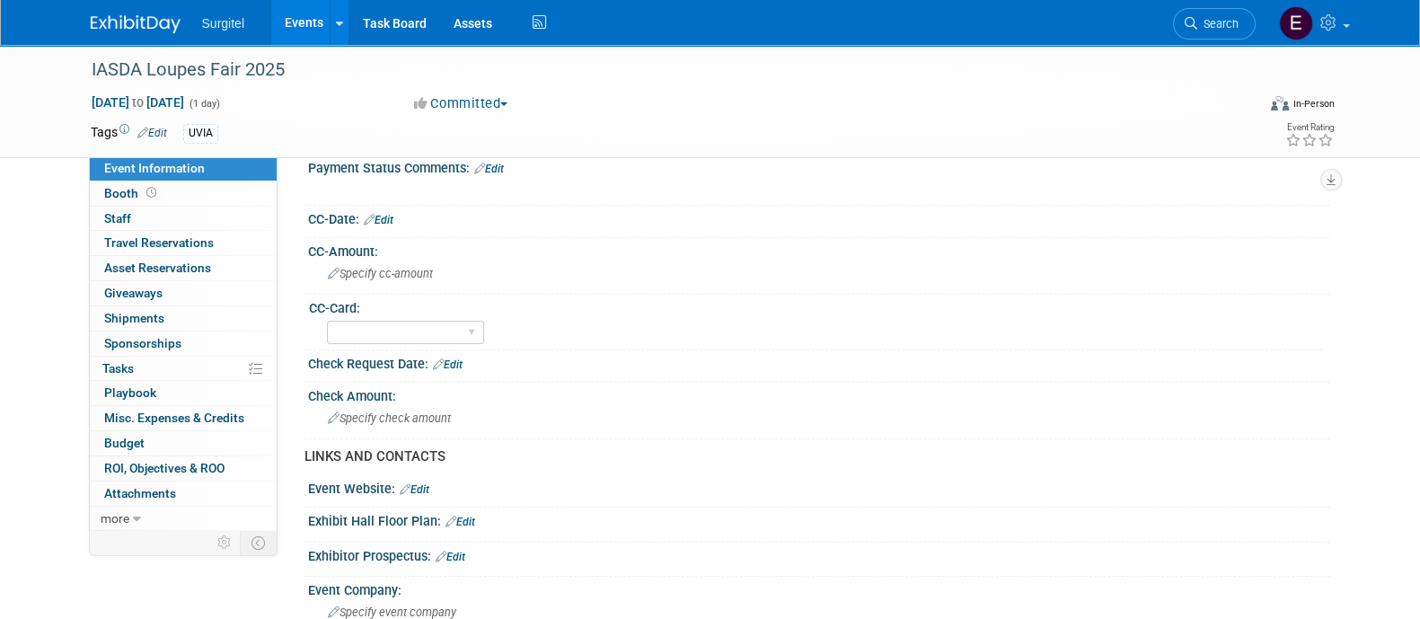
click at [457, 364] on link "Edit" at bounding box center [448, 364] width 30 height 13
select select "8"
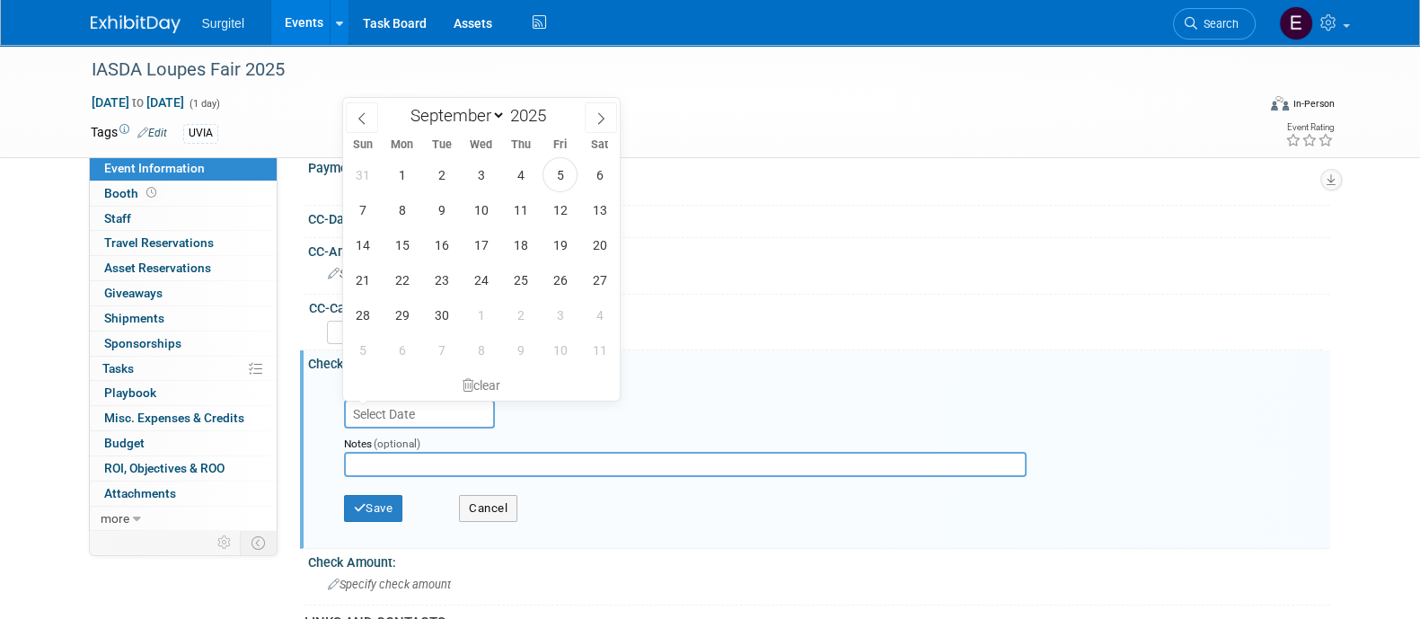
click at [430, 423] on input "text" at bounding box center [419, 414] width 151 height 29
click at [522, 177] on span "4" at bounding box center [520, 174] width 35 height 35
type input "Sep 4, 2025"
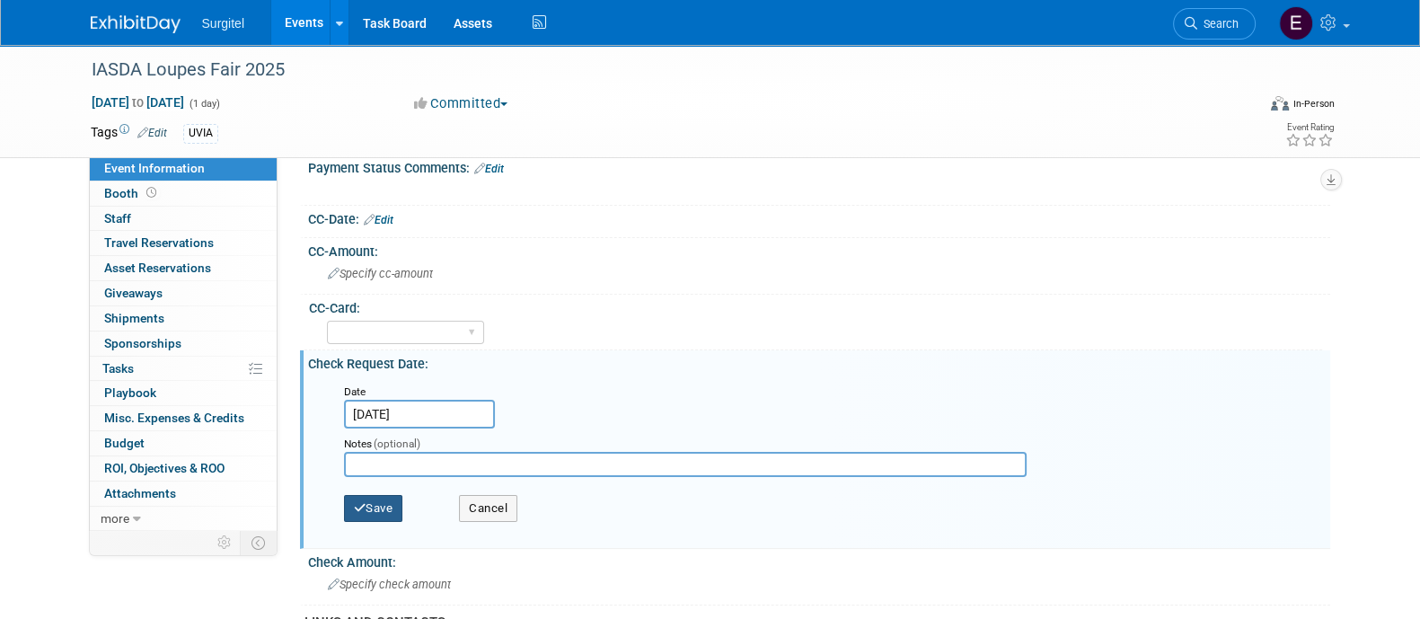
click at [388, 502] on button "Save" at bounding box center [373, 508] width 59 height 27
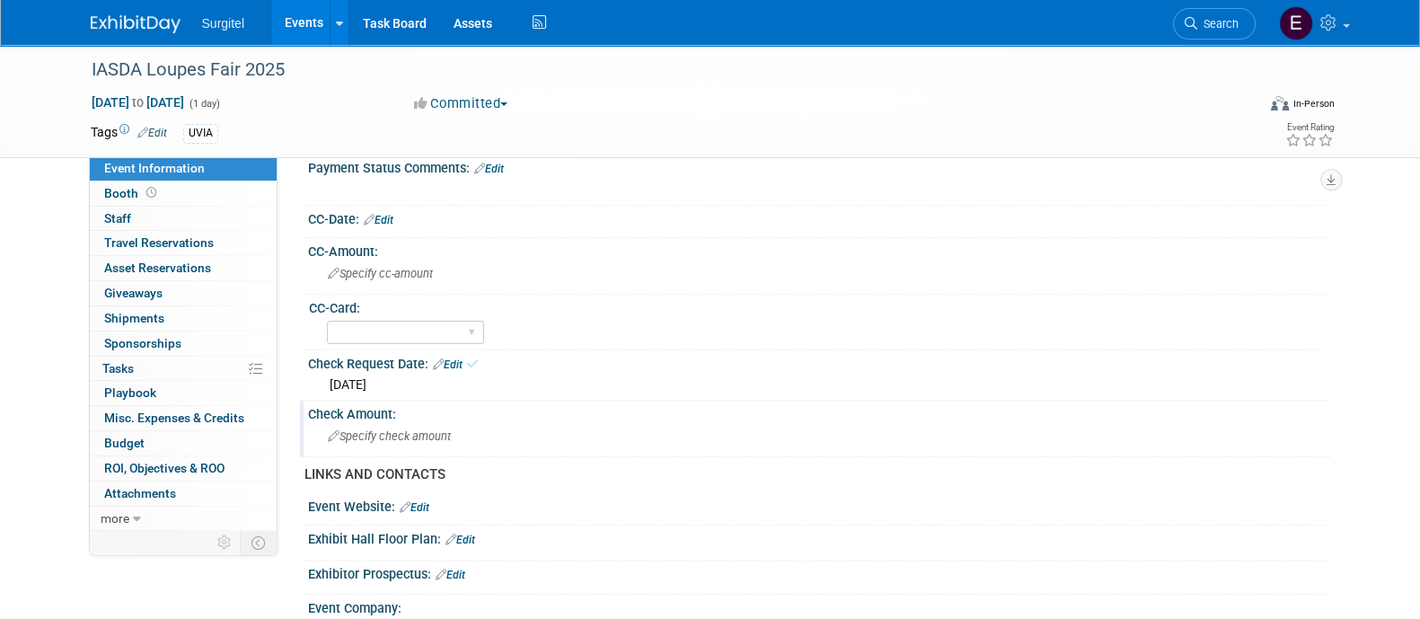
click at [443, 422] on div "Specify check amount" at bounding box center [819, 436] width 995 height 28
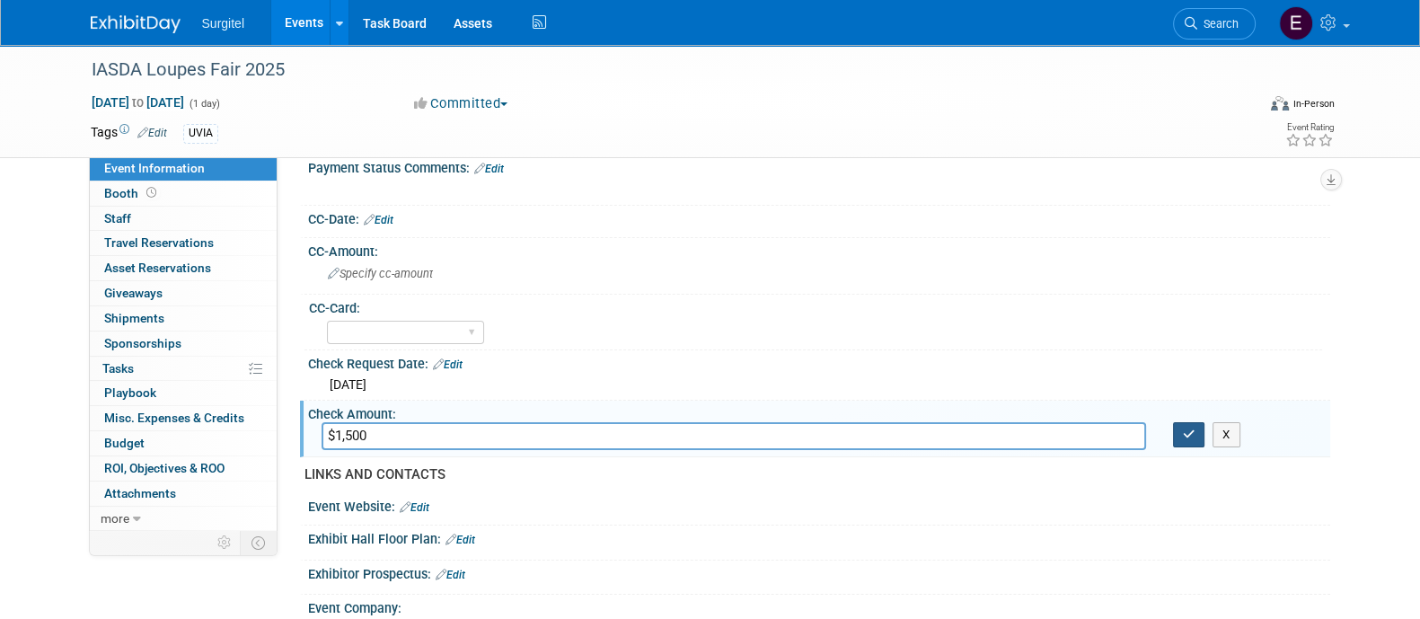
type input "$1,500"
click at [1183, 434] on icon "button" at bounding box center [1189, 435] width 13 height 12
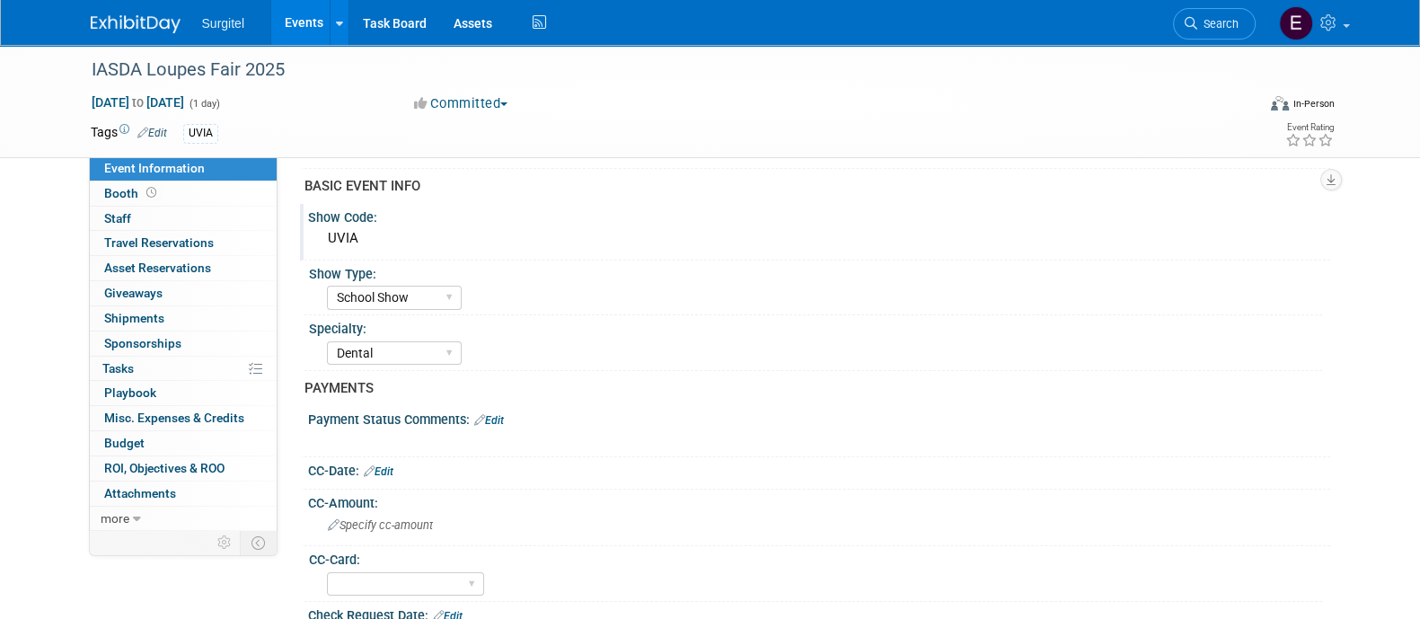
scroll to position [0, 0]
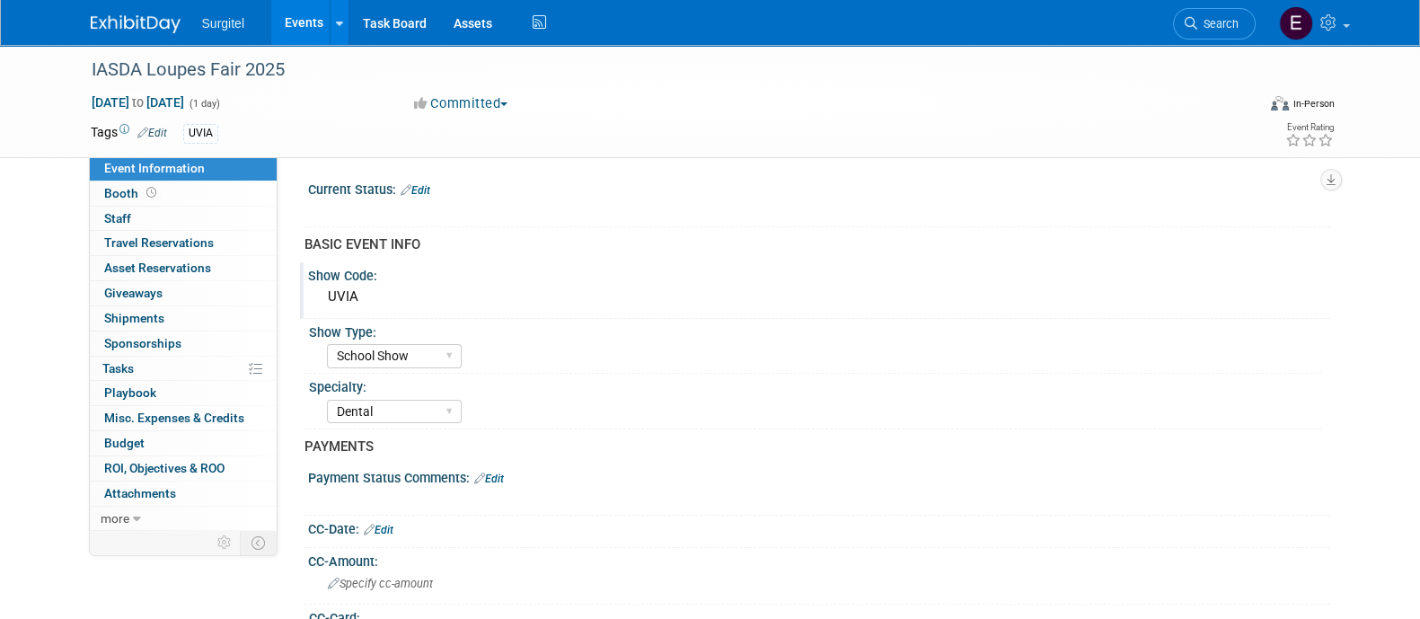
click at [429, 186] on link "Edit" at bounding box center [416, 190] width 30 height 13
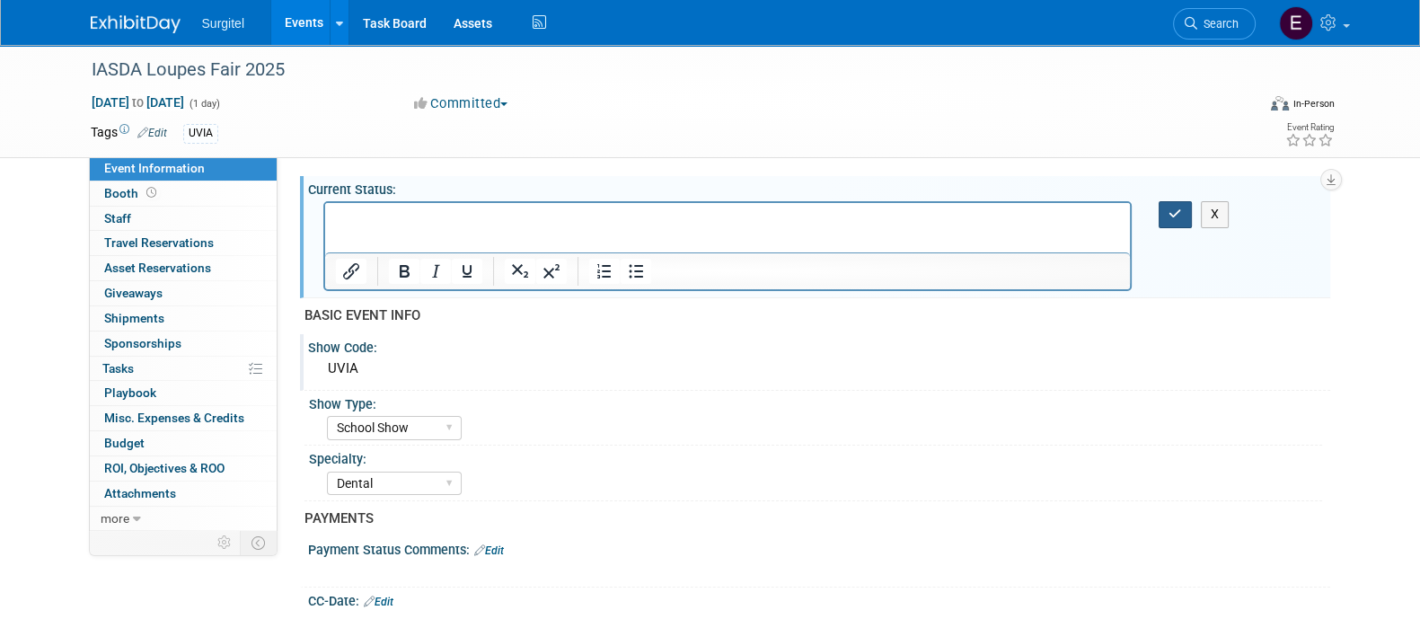
click at [1174, 210] on icon "button" at bounding box center [1175, 214] width 13 height 13
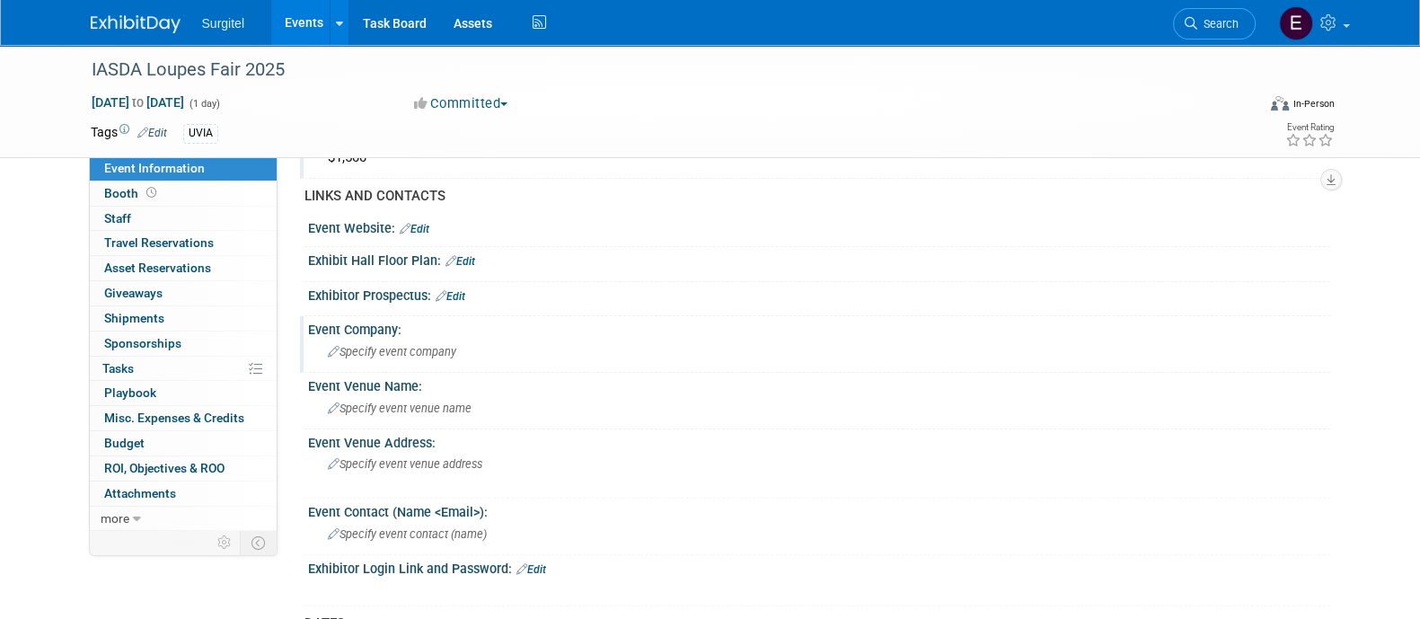
scroll to position [579, 0]
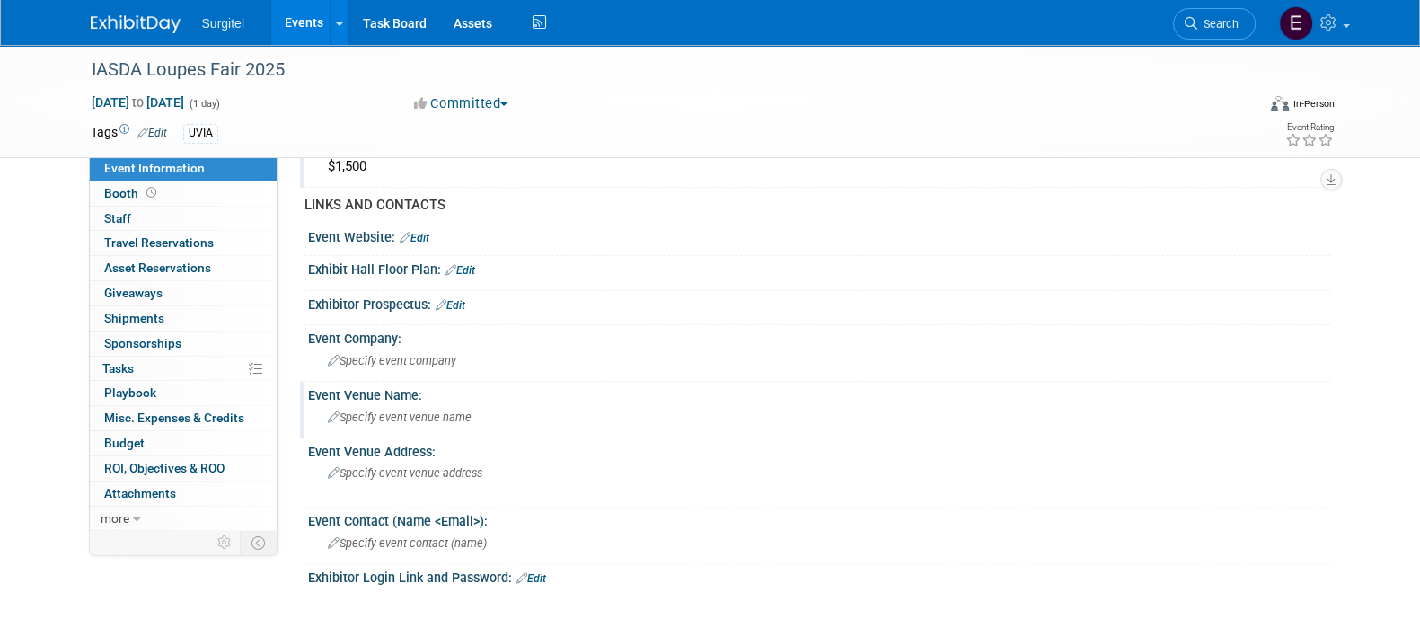
click at [409, 411] on span "Specify event venue name" at bounding box center [400, 417] width 144 height 13
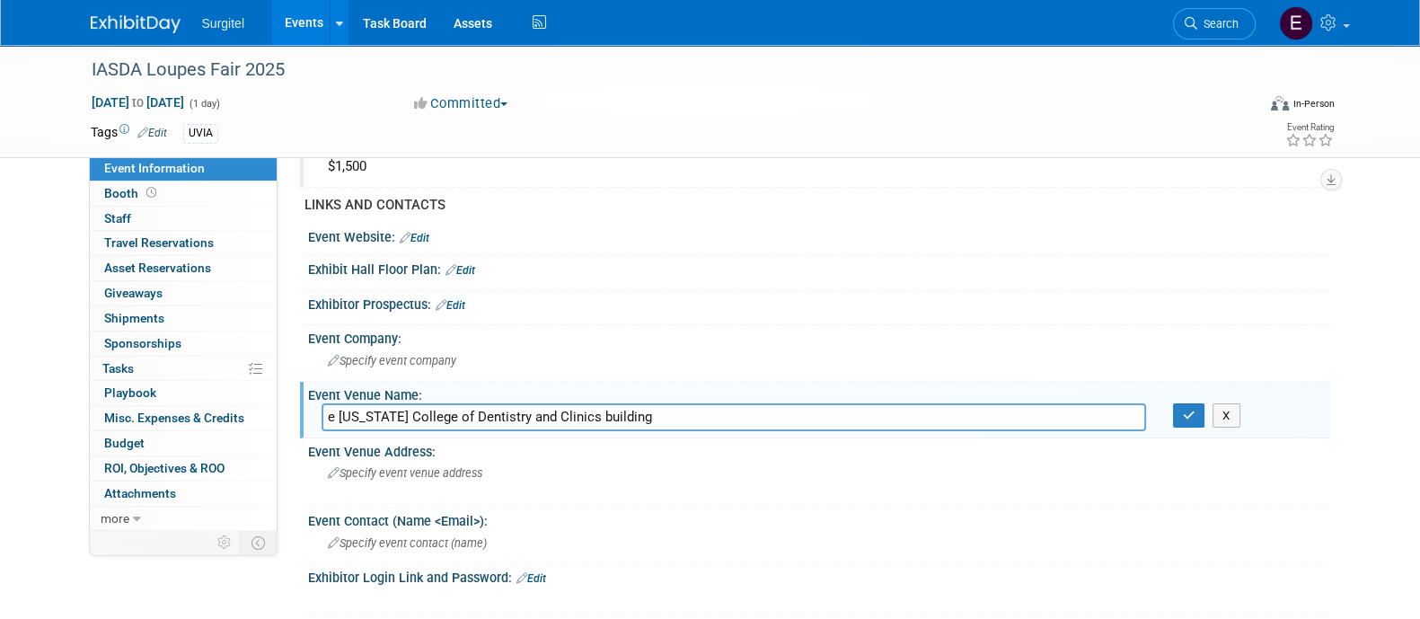
click at [338, 405] on input "e Iowa College of Dentistry and Clinics building" at bounding box center [734, 417] width 825 height 28
type input "Iowa College of Dentistry and Clinics building"
click at [1192, 410] on icon "button" at bounding box center [1189, 416] width 13 height 12
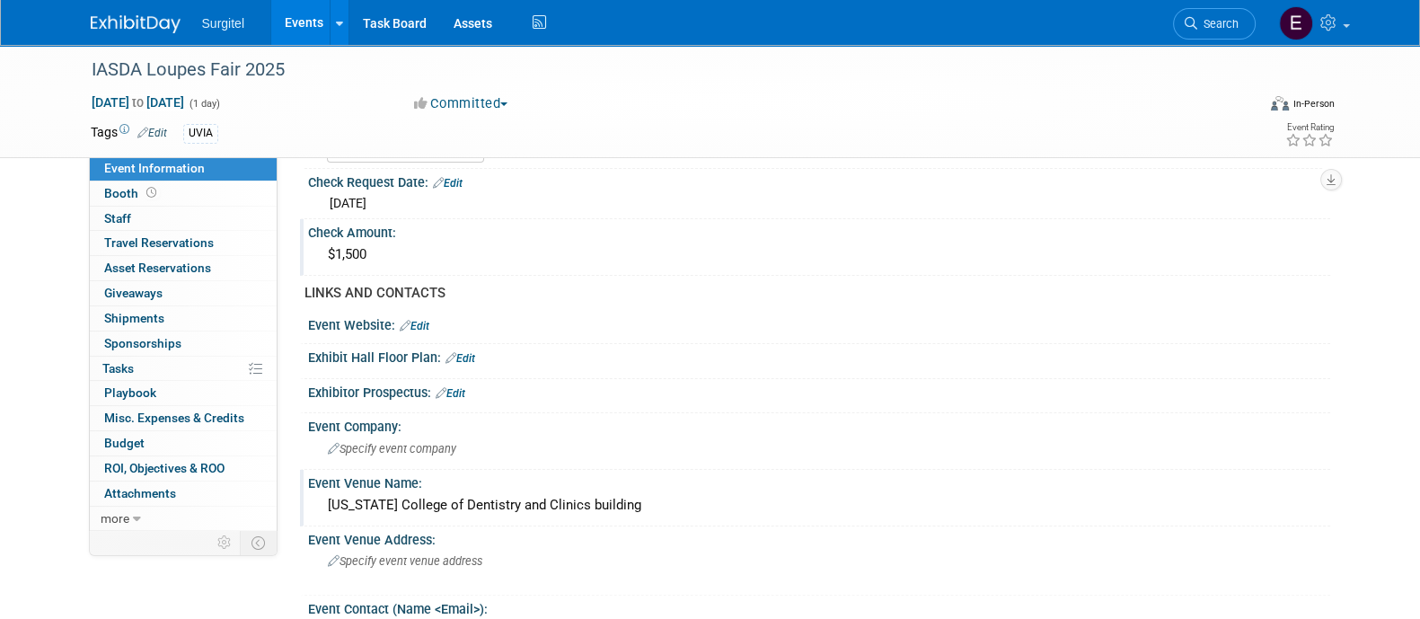
scroll to position [640, 0]
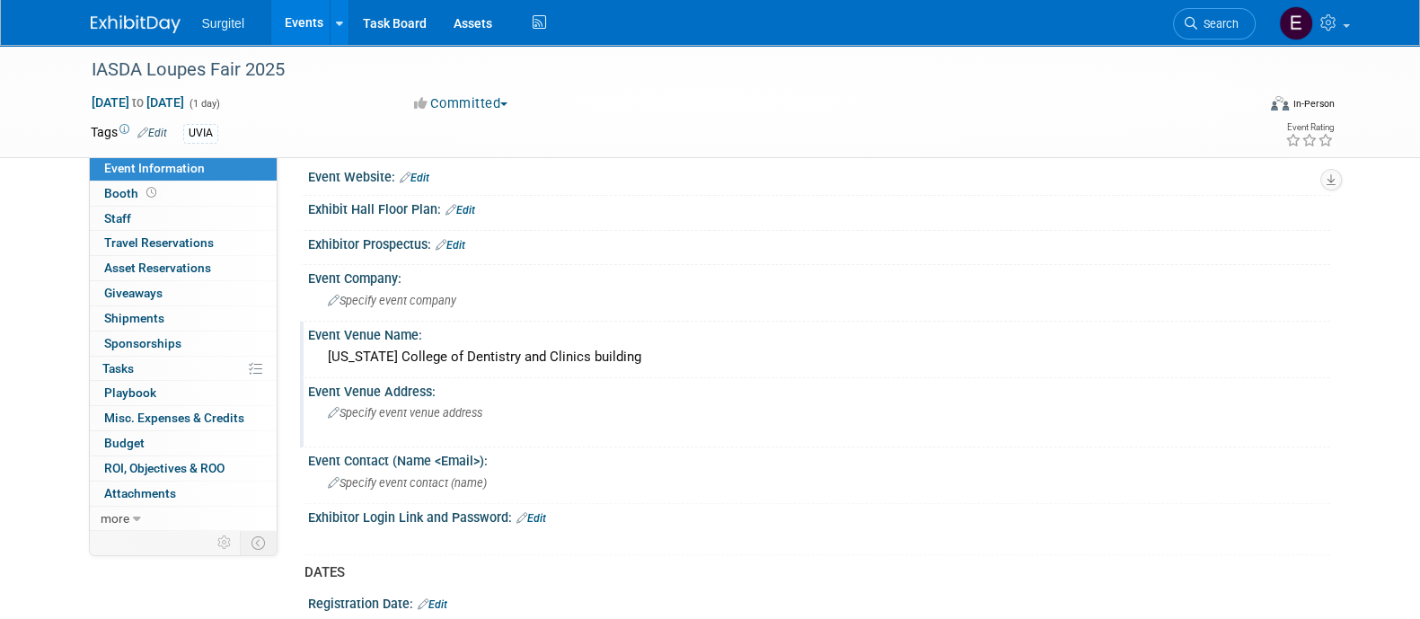
click at [477, 421] on div "Specify event venue address" at bounding box center [521, 419] width 399 height 41
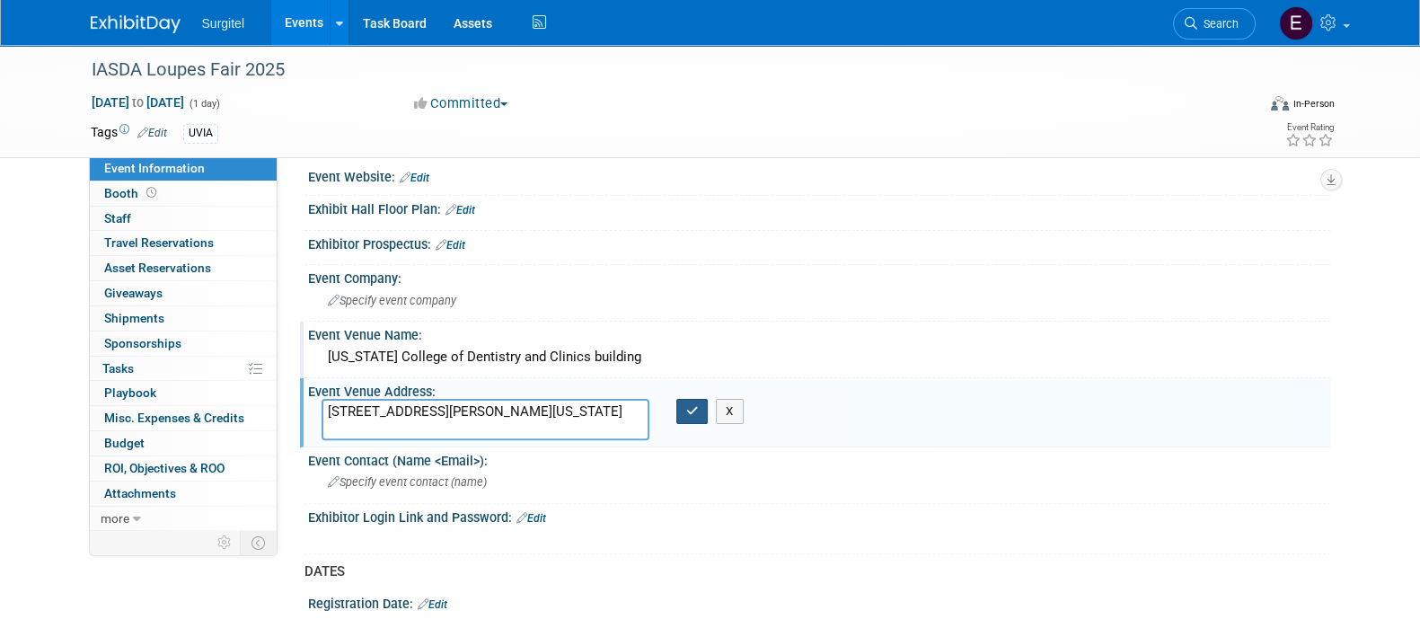
type textarea "801 Newton Rd, Iowa City, IA 52242"
click at [690, 411] on button "button" at bounding box center [692, 411] width 32 height 25
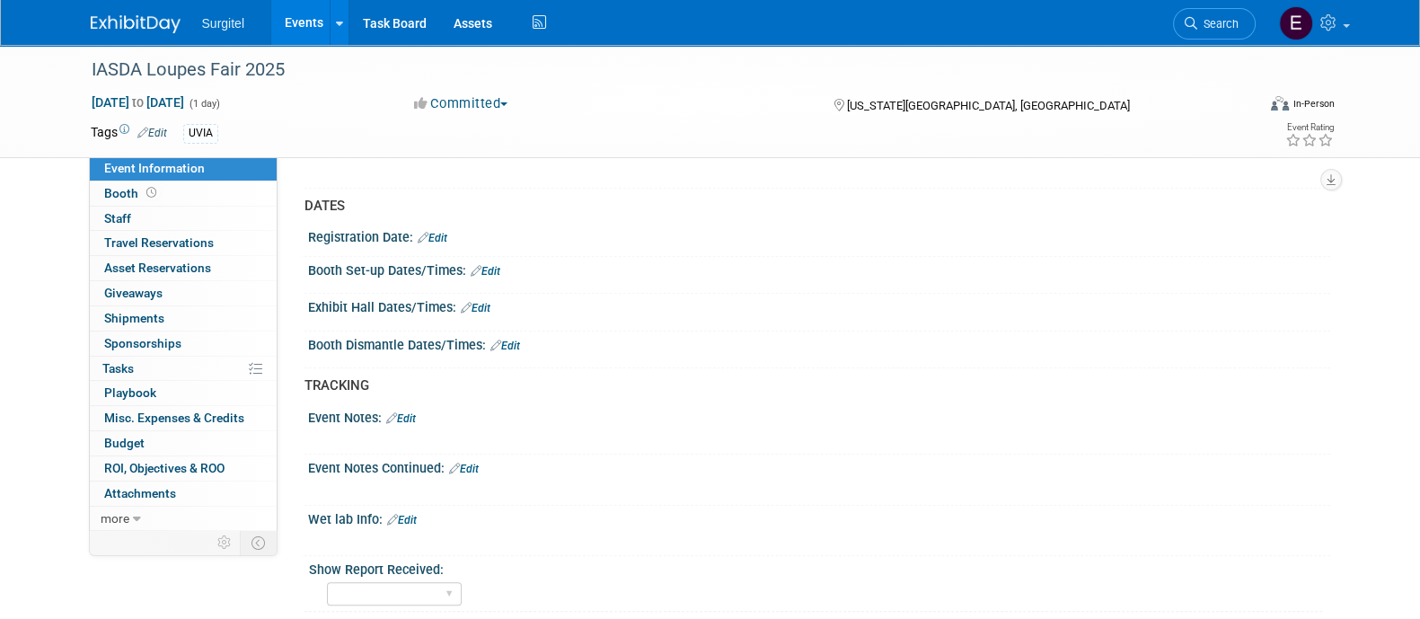
scroll to position [1012, 0]
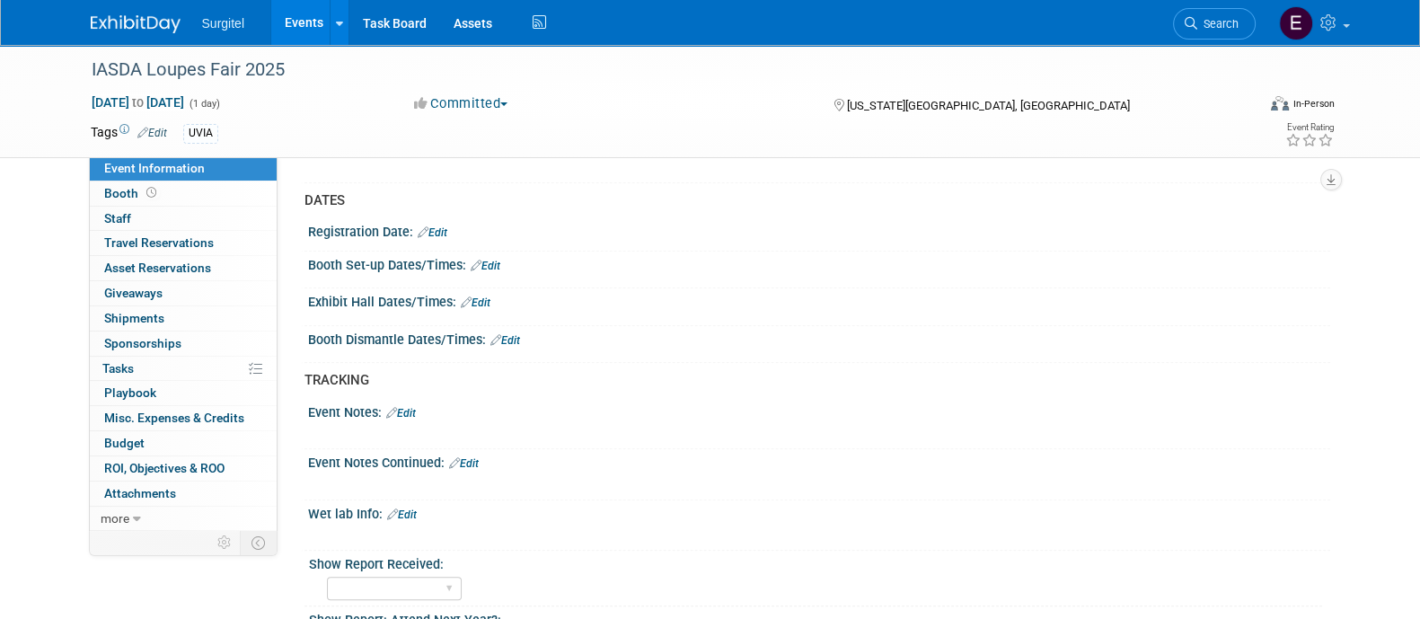
click at [494, 252] on div "Booth Set-up Dates/Times: Edit" at bounding box center [819, 263] width 1022 height 23
click at [496, 260] on link "Edit" at bounding box center [486, 266] width 30 height 13
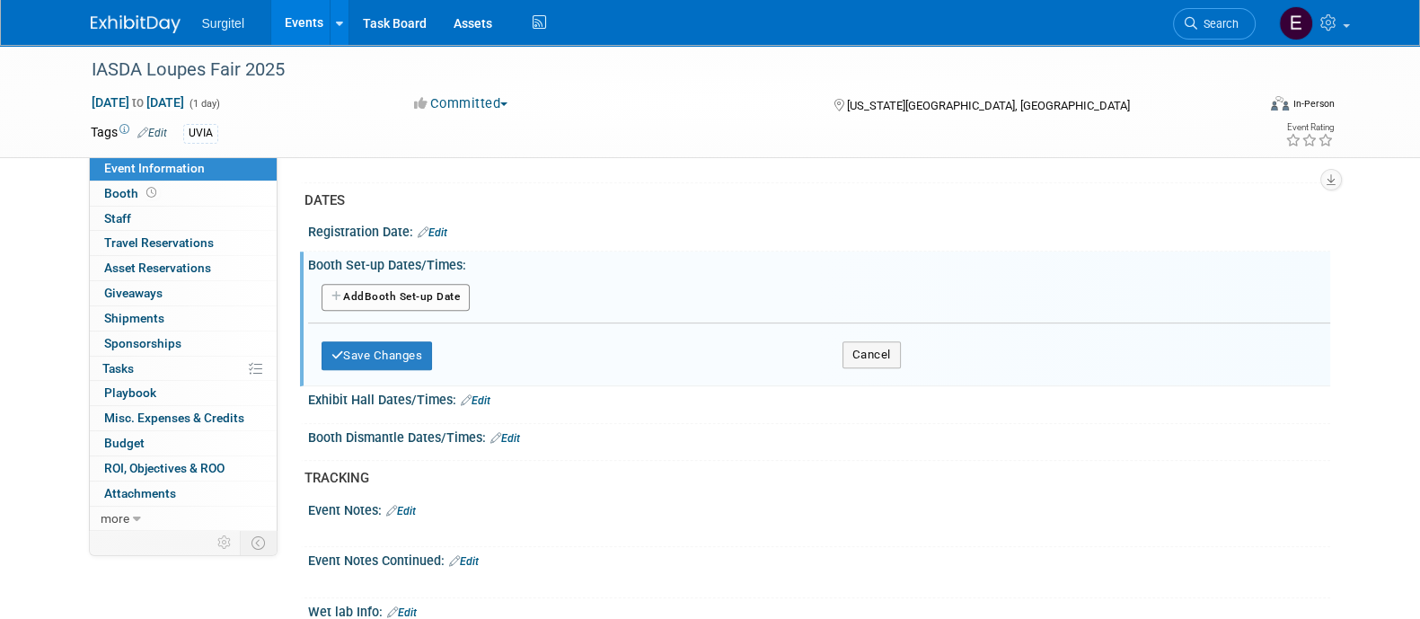
click at [442, 292] on button "Add Another Booth Set-up Date" at bounding box center [396, 297] width 149 height 27
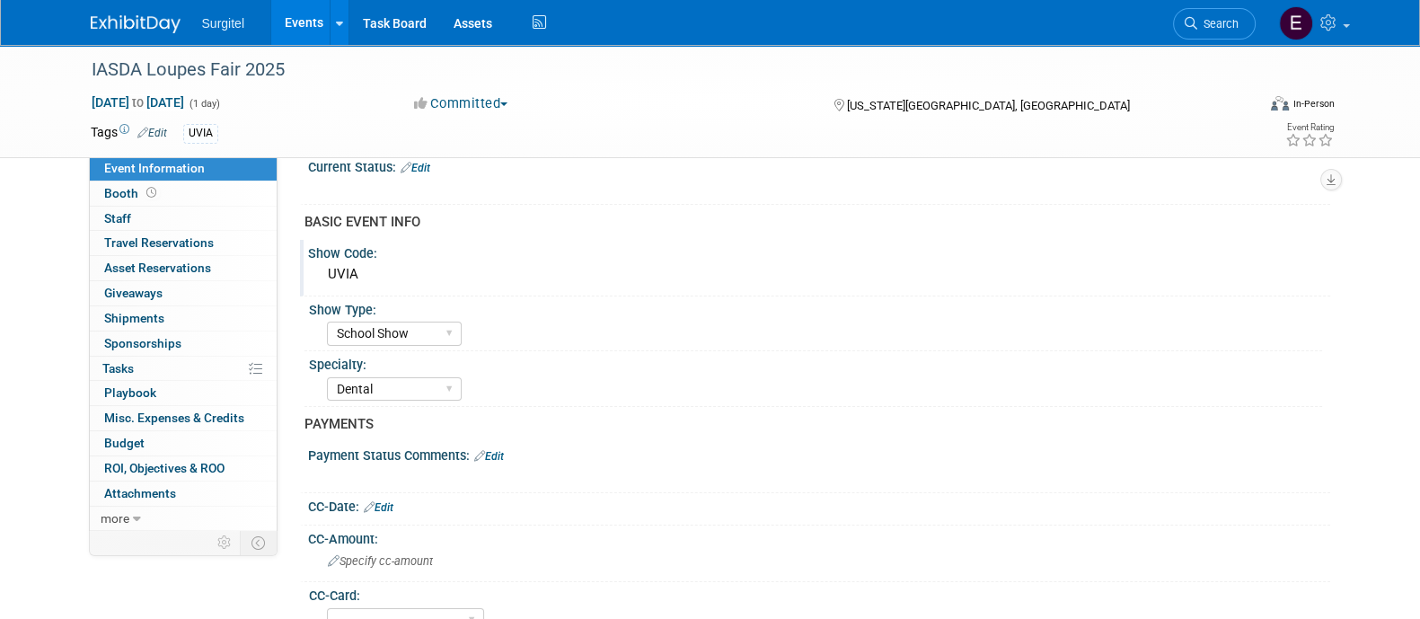
scroll to position [0, 0]
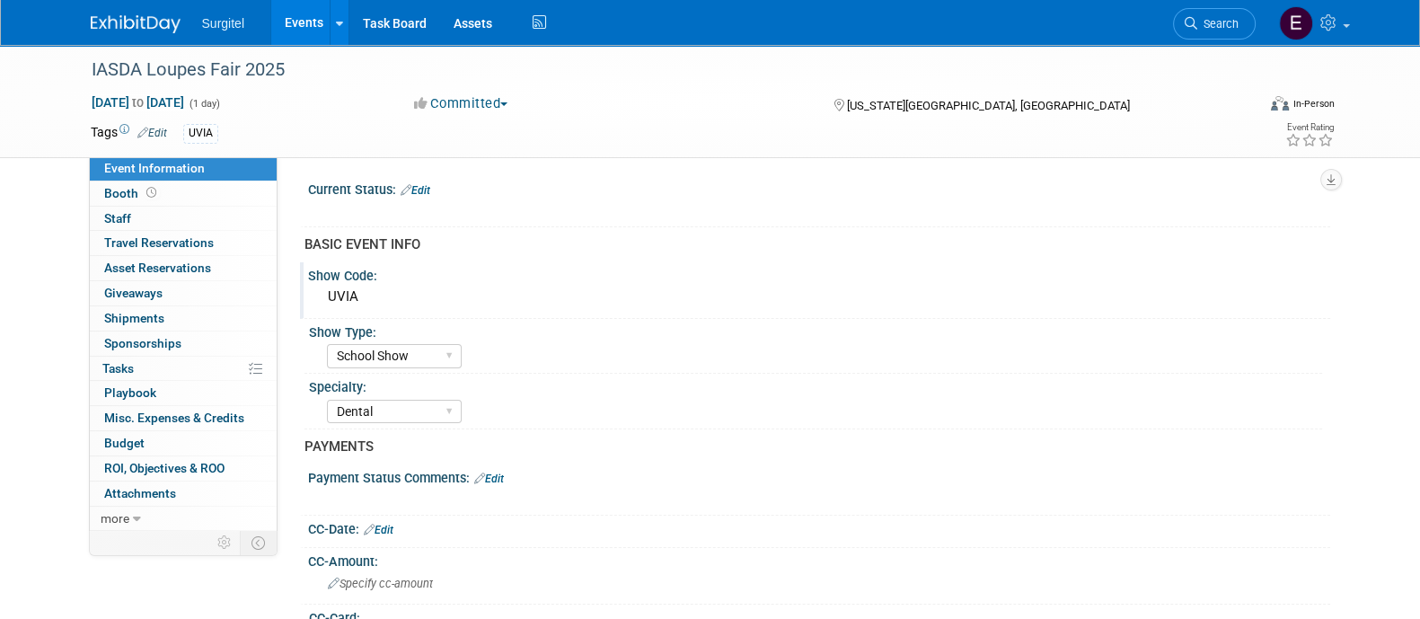
click at [425, 192] on link "Edit" at bounding box center [416, 190] width 30 height 13
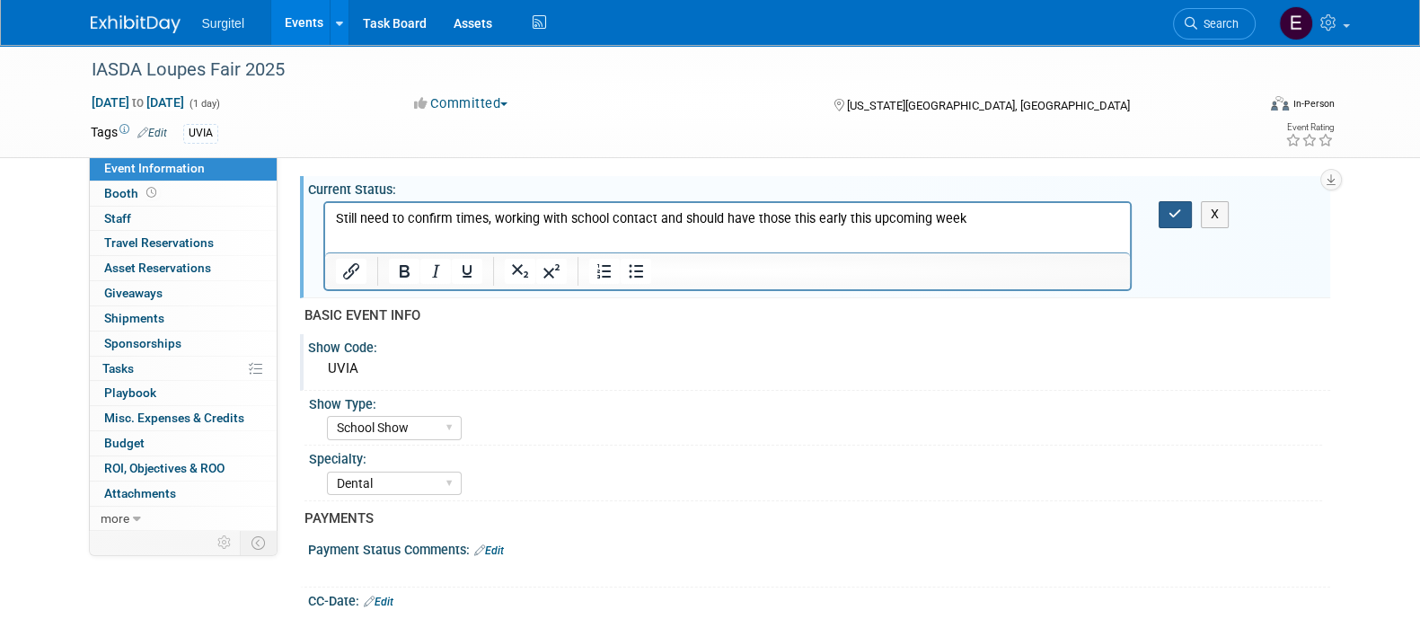
click at [1179, 225] on button "button" at bounding box center [1175, 214] width 33 height 26
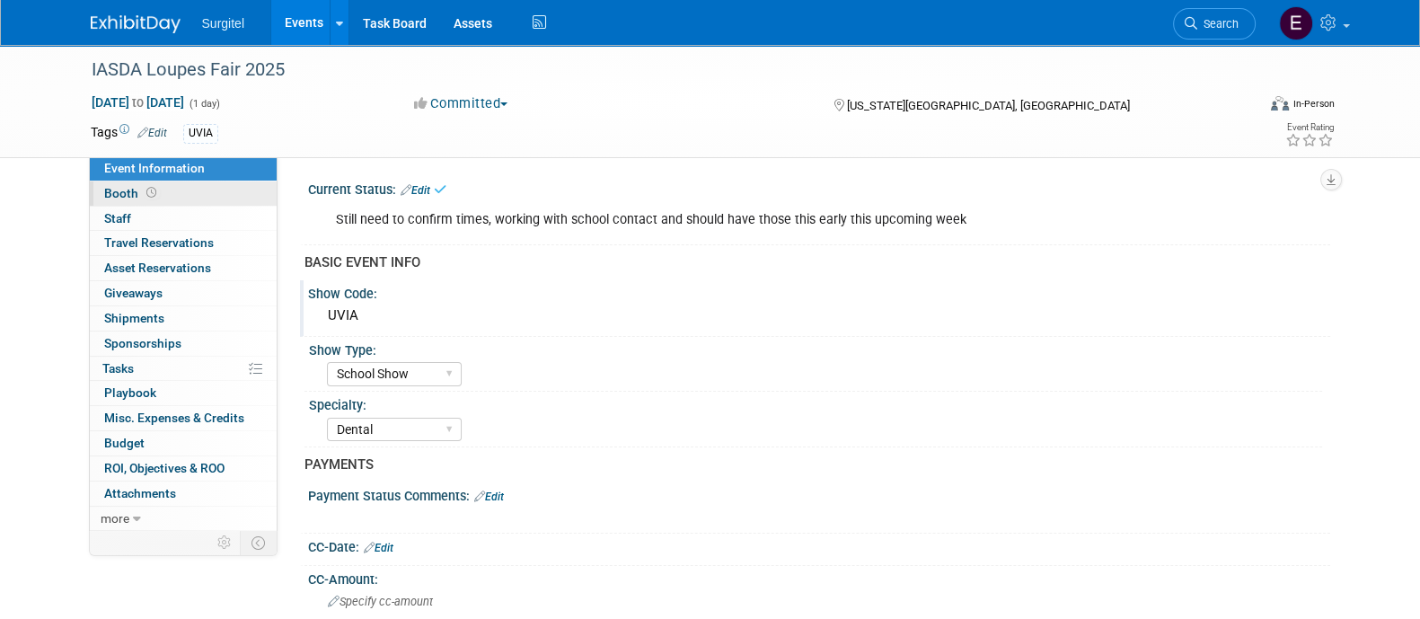
click at [153, 195] on icon at bounding box center [151, 193] width 10 height 10
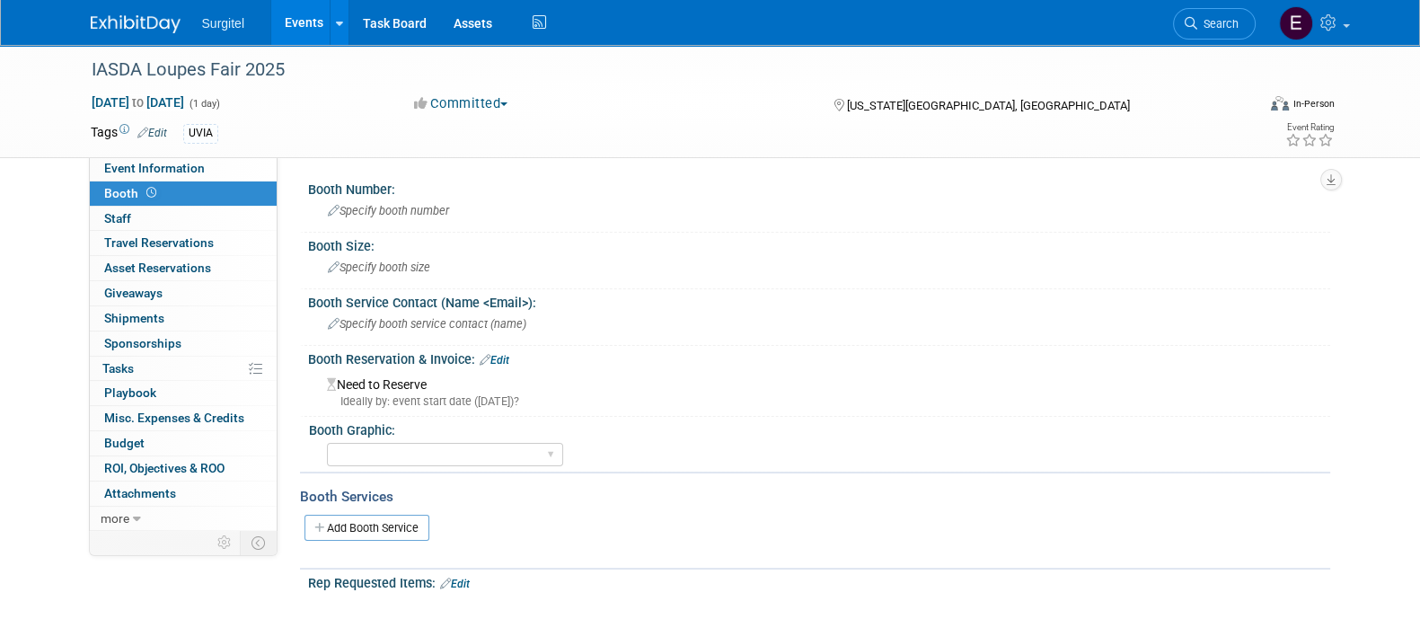
click at [513, 355] on div "Booth Reservation & Invoice: Edit" at bounding box center [819, 357] width 1022 height 23
click at [501, 354] on link "Edit" at bounding box center [495, 360] width 30 height 13
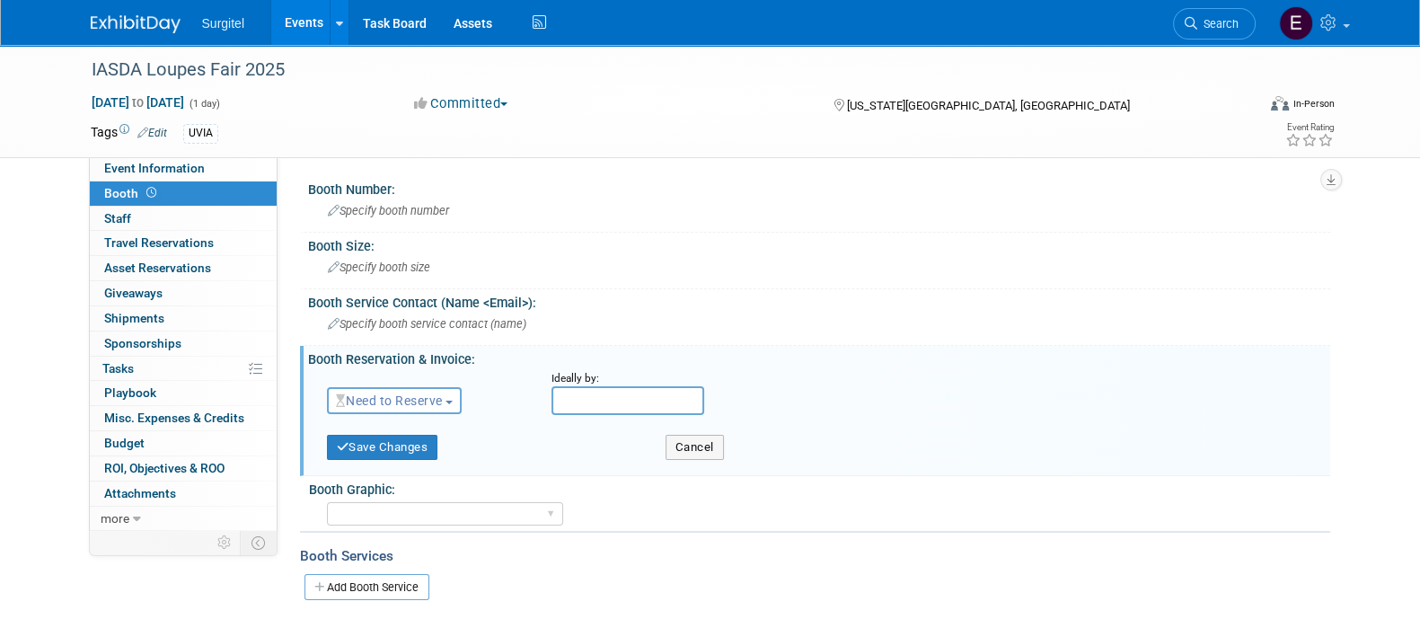
click at [399, 397] on span "Need to Reserve" at bounding box center [389, 400] width 107 height 14
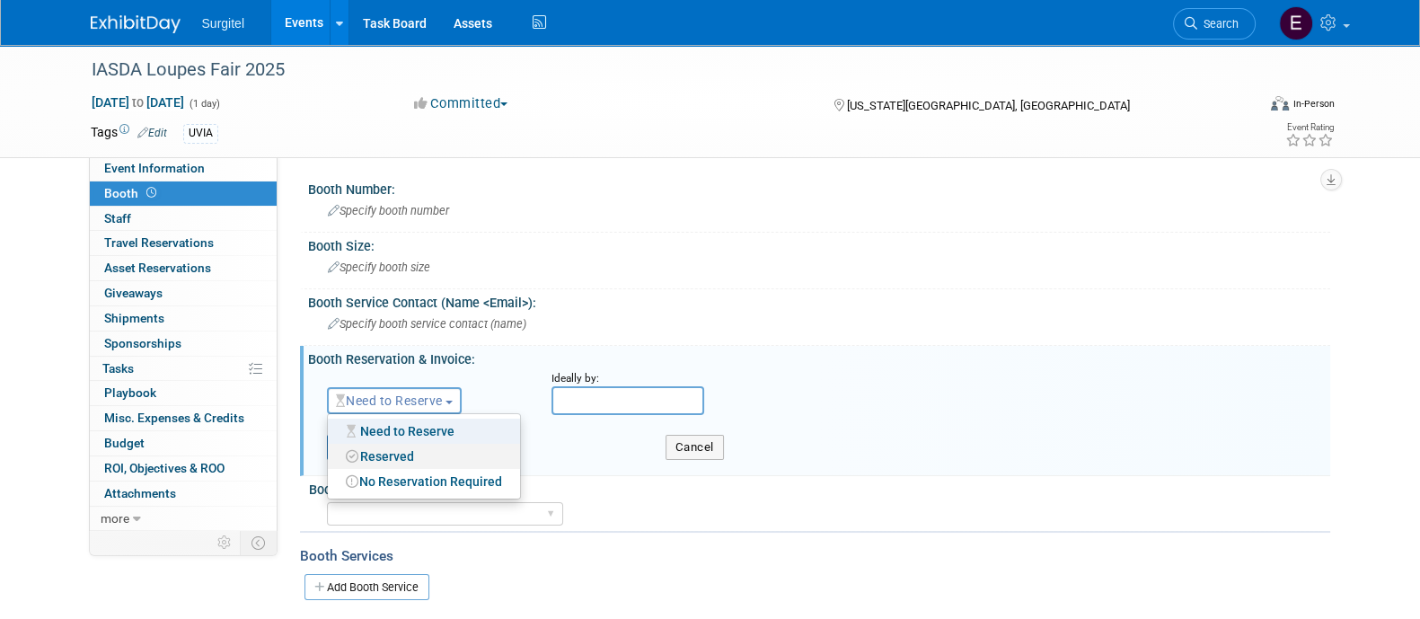
click at [413, 458] on link "Reserved" at bounding box center [424, 456] width 192 height 25
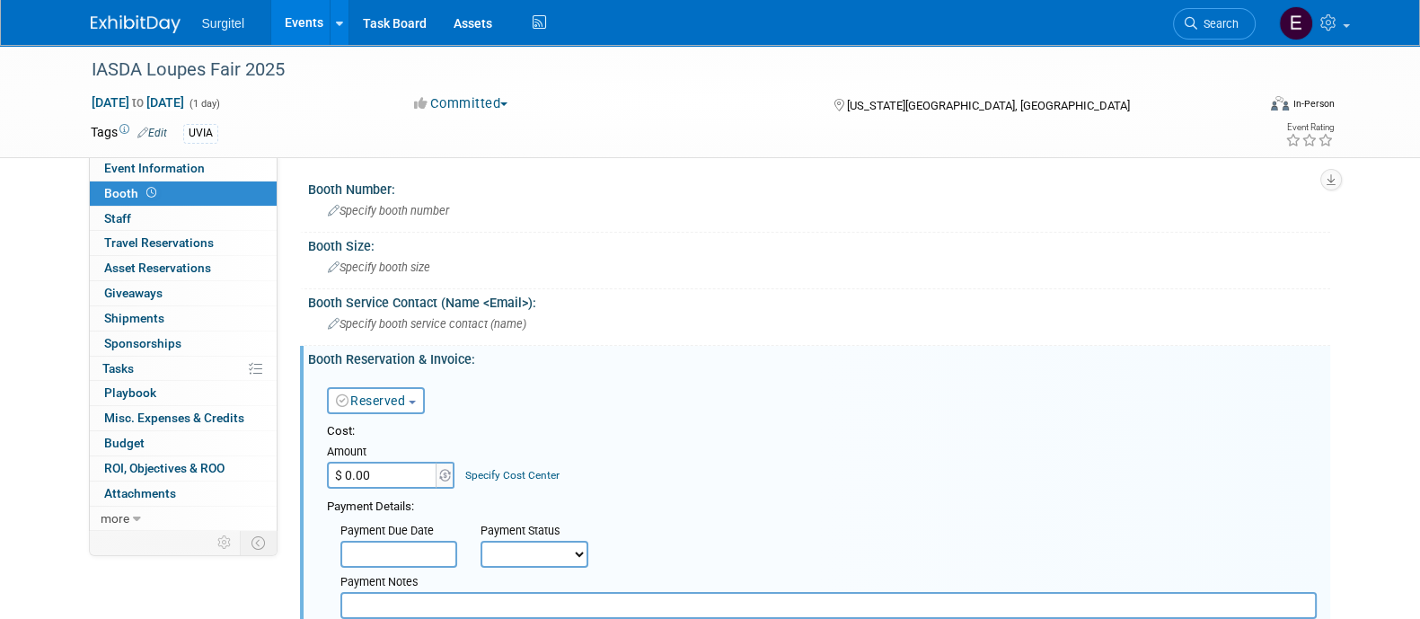
click at [413, 473] on input "$ 0.00" at bounding box center [383, 475] width 112 height 27
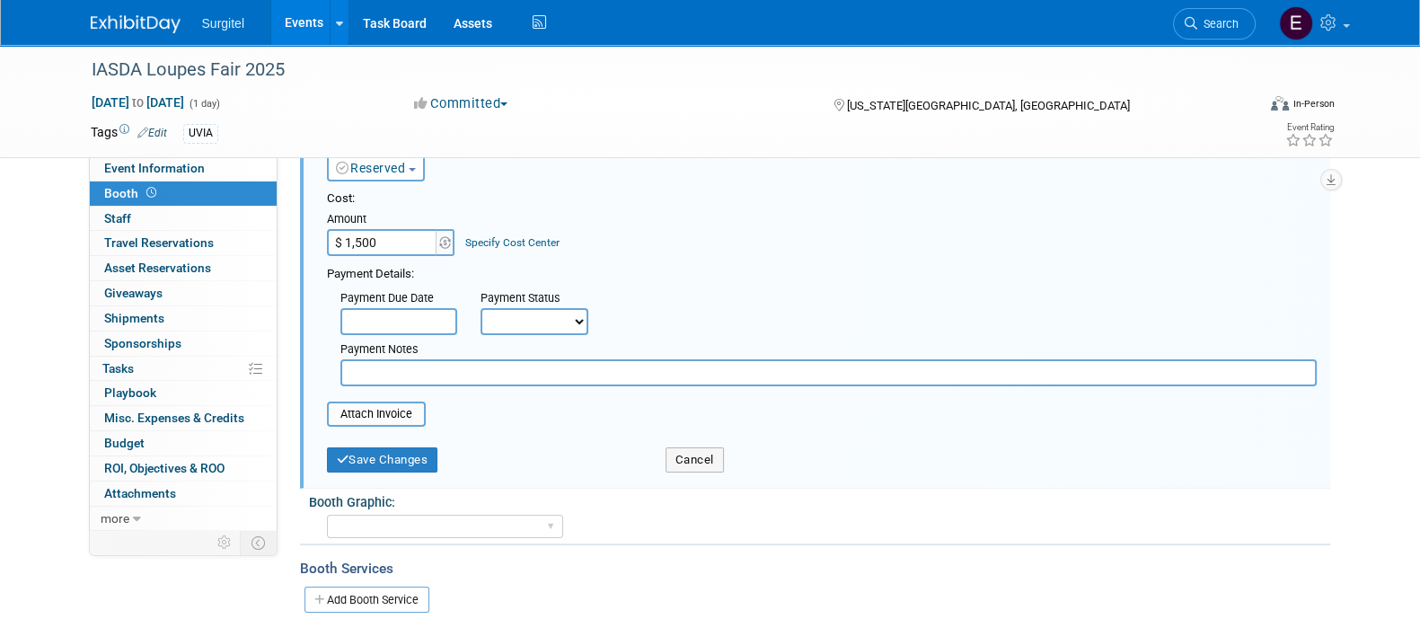
scroll to position [234, 0]
type input "$ 1,500.00"
click at [408, 450] on button "Save Changes" at bounding box center [382, 458] width 111 height 25
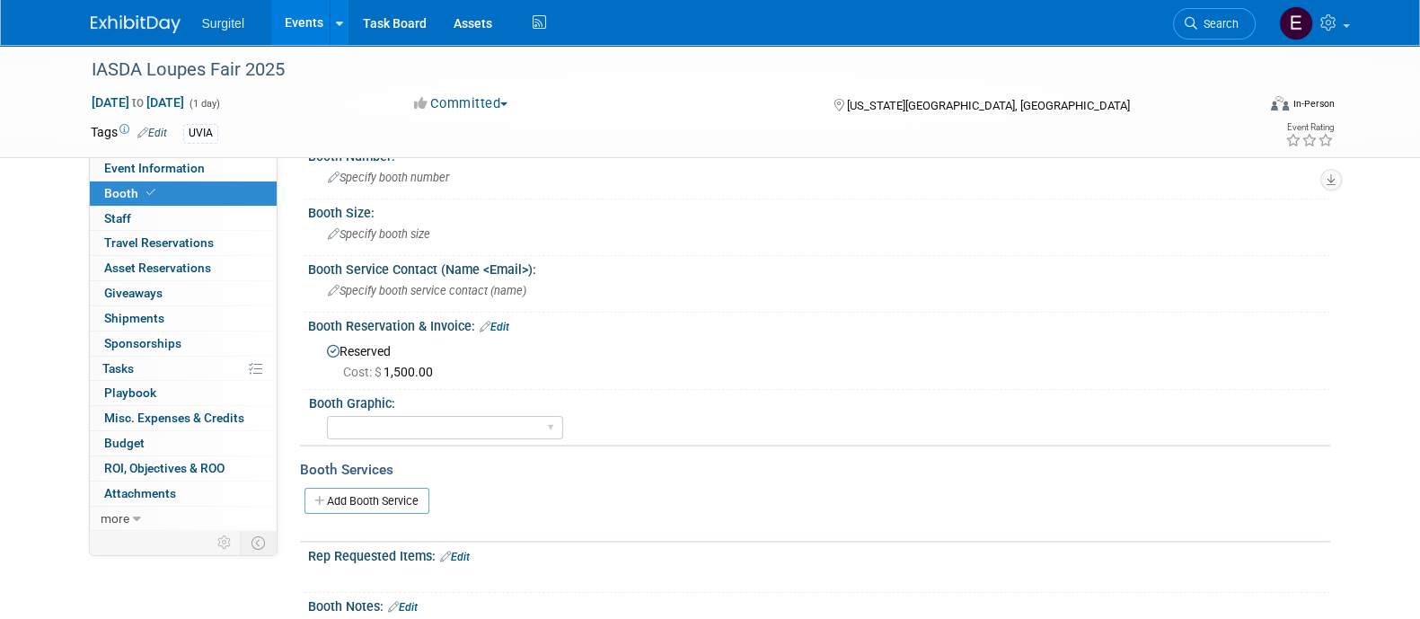
scroll to position [0, 0]
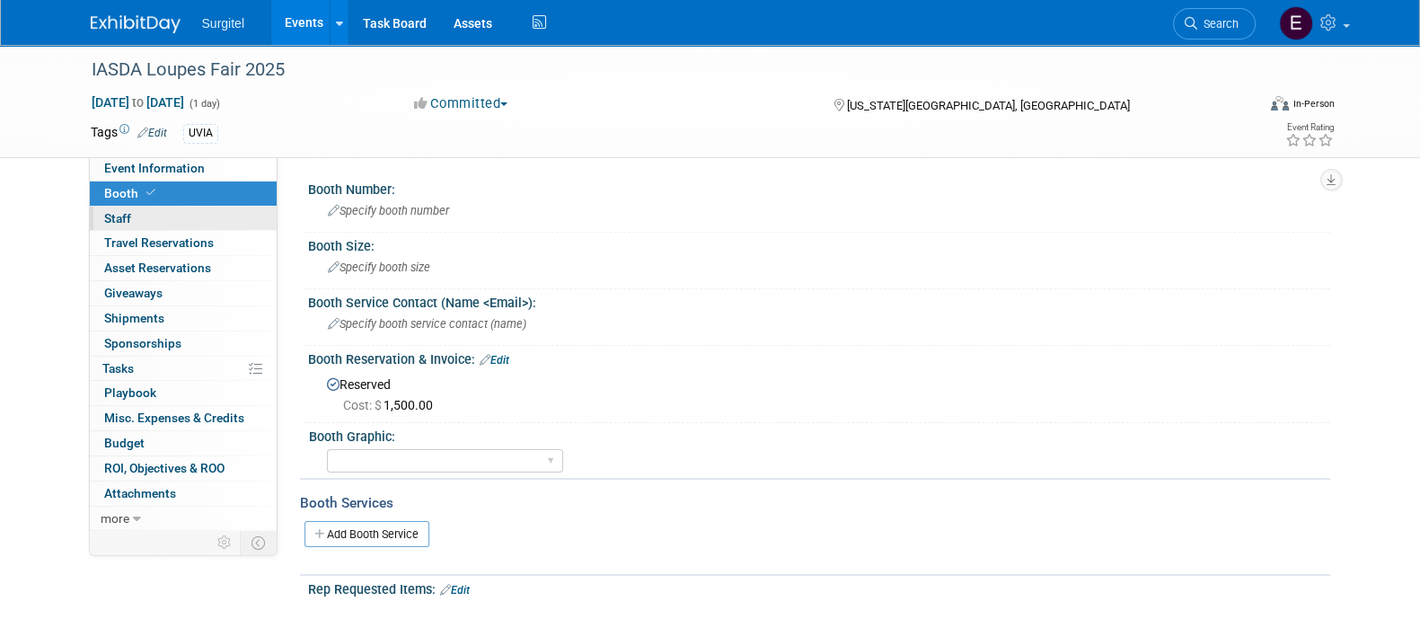
click at [245, 224] on link "0 Staff 0" at bounding box center [183, 219] width 187 height 24
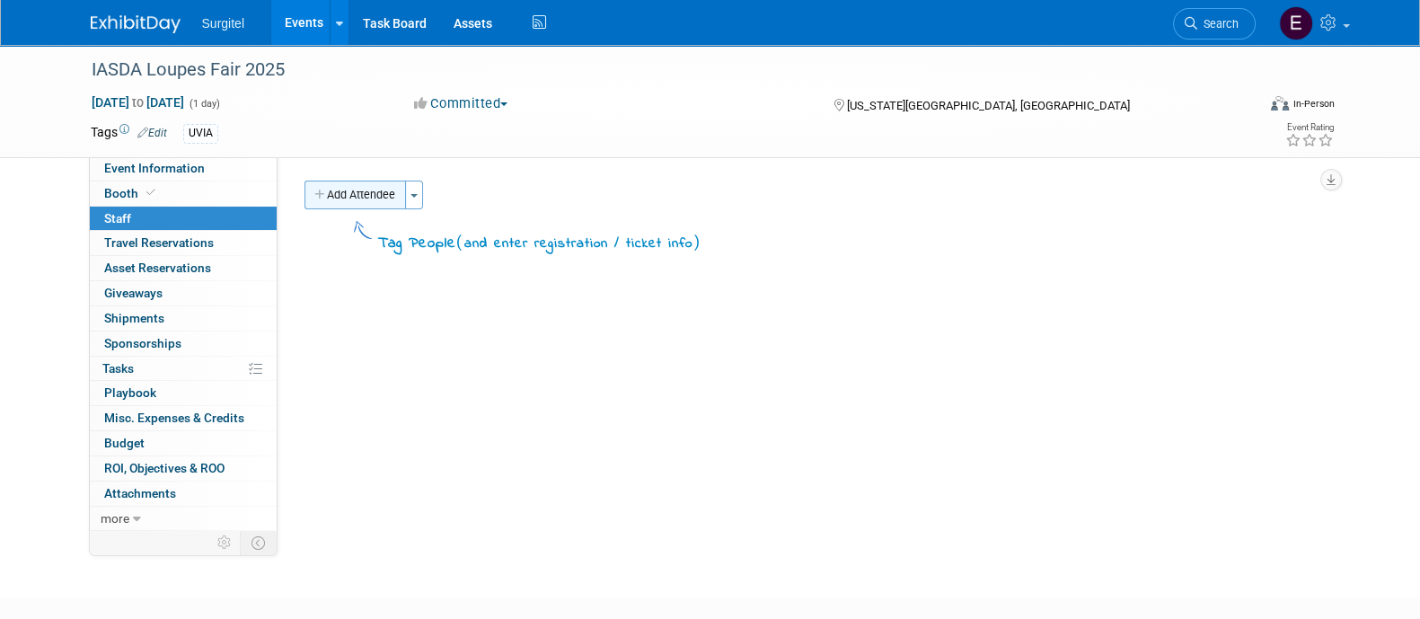
click at [389, 186] on button "Add Attendee" at bounding box center [356, 195] width 102 height 29
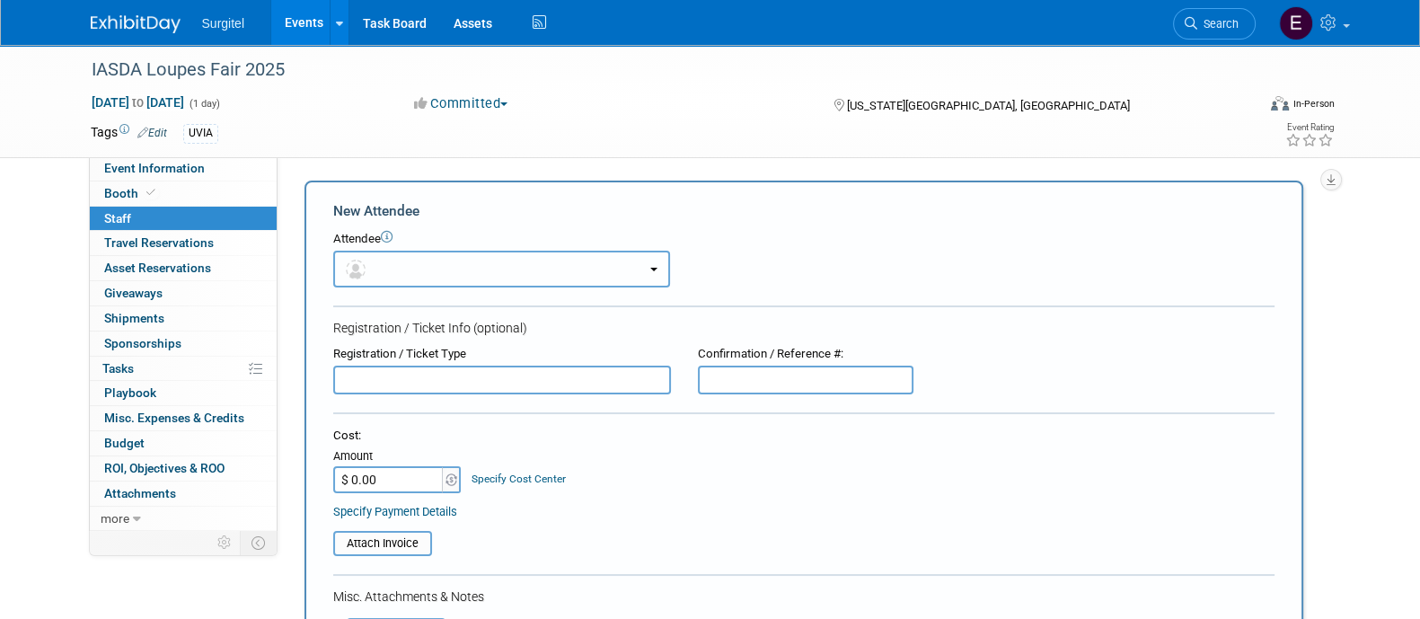
click at [403, 260] on button "button" at bounding box center [501, 269] width 337 height 37
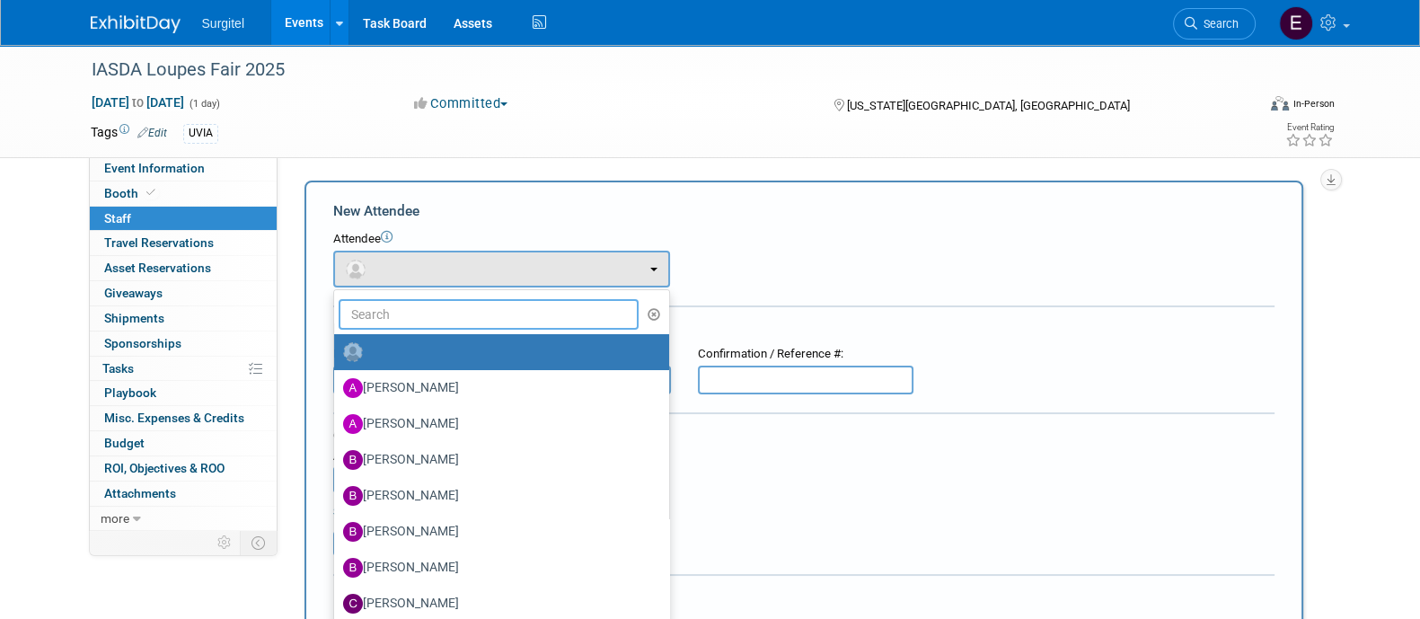
click at [422, 321] on input "text" at bounding box center [489, 314] width 301 height 31
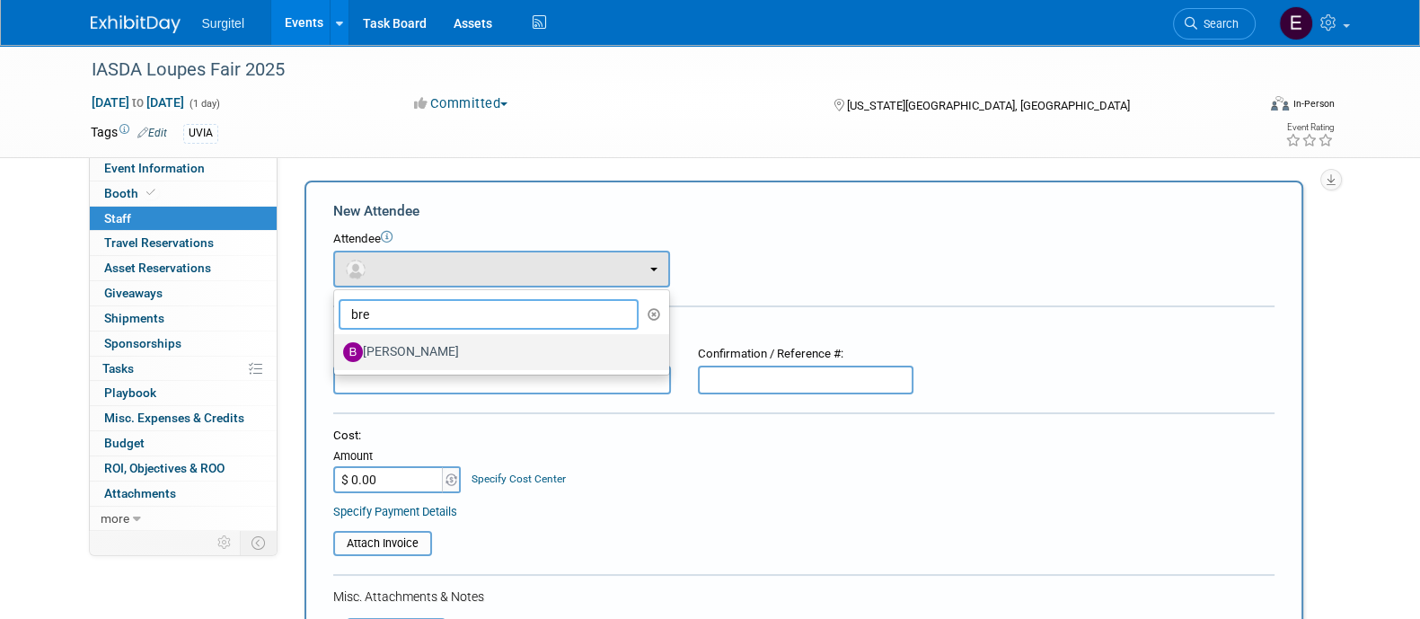
type input "bre"
click at [439, 349] on label "Brent Nowacki" at bounding box center [497, 352] width 308 height 29
click at [337, 349] on input "Brent Nowacki" at bounding box center [331, 350] width 12 height 12
select select "68372001-ce71-4b91-acb5-11196db81f1a"
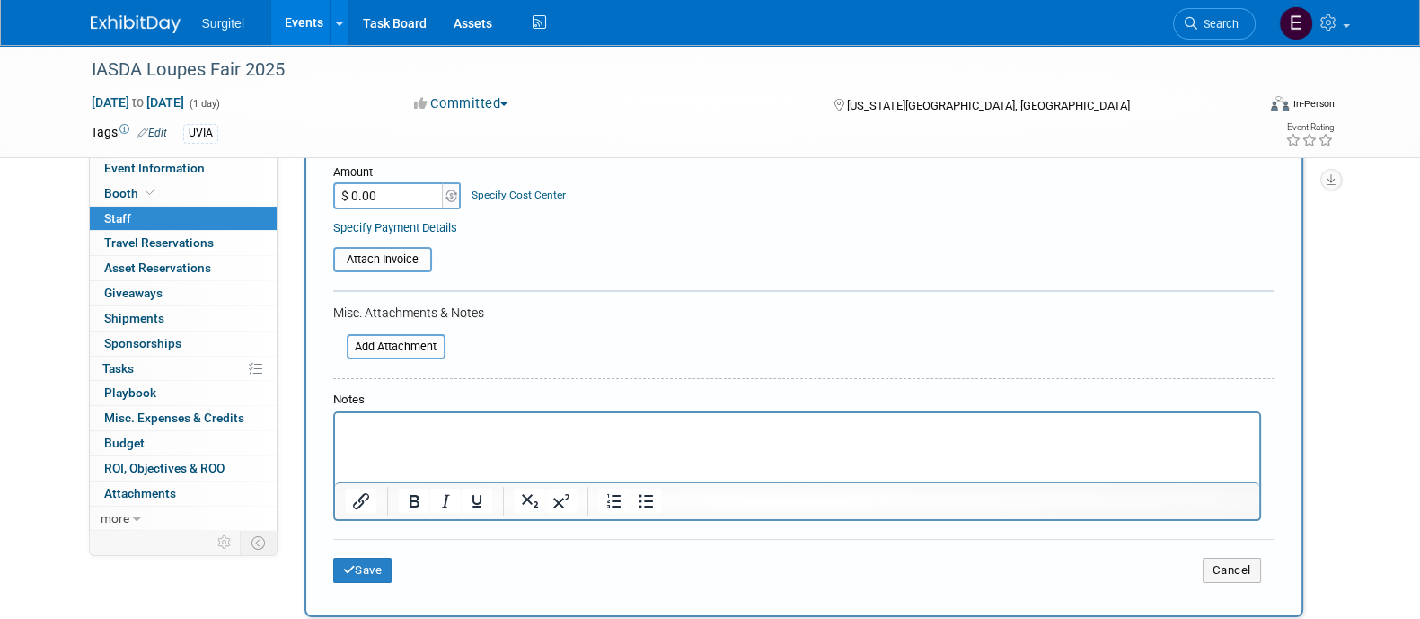
scroll to position [390, 0]
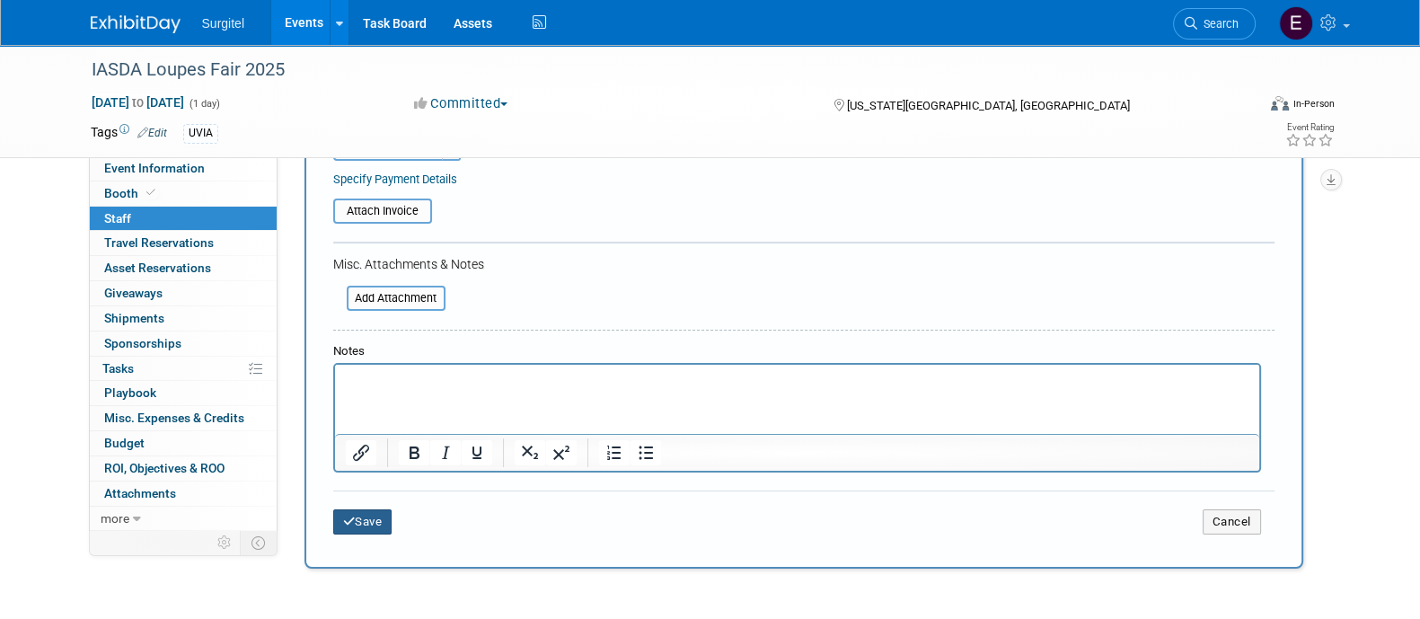
click at [370, 517] on button "Save" at bounding box center [362, 521] width 59 height 25
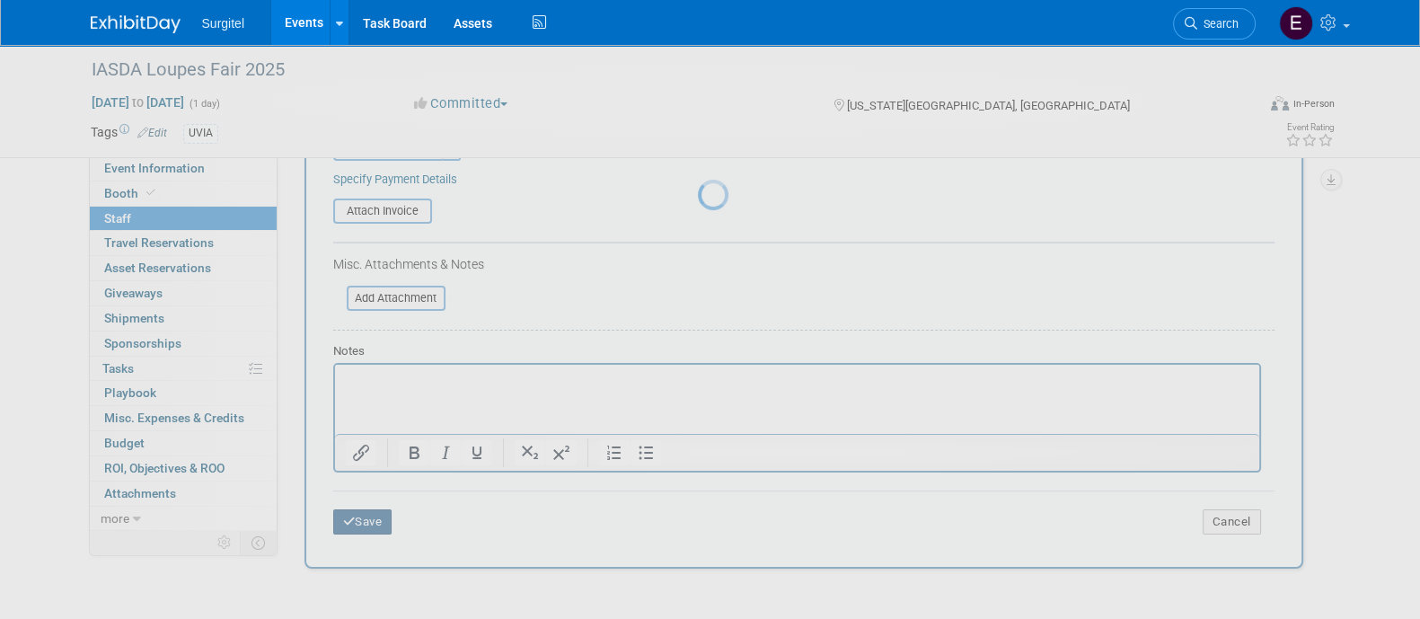
scroll to position [103, 0]
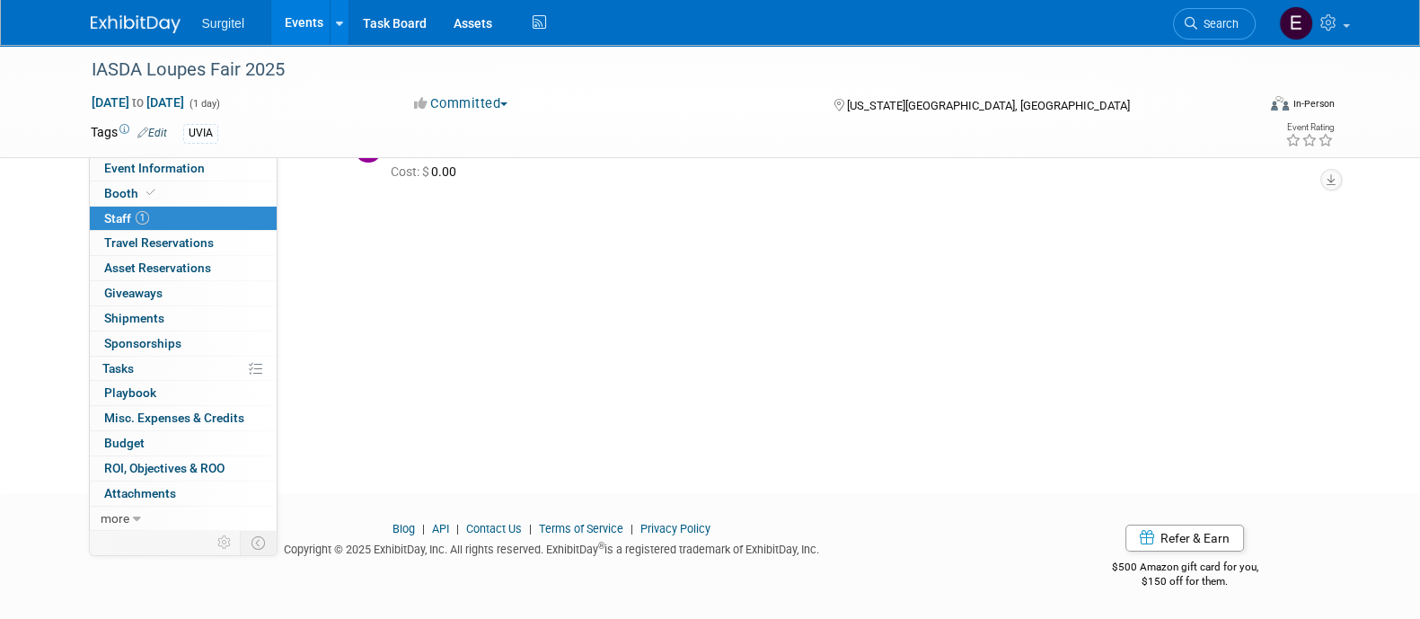
click at [305, 37] on link "Events" at bounding box center [304, 22] width 66 height 45
